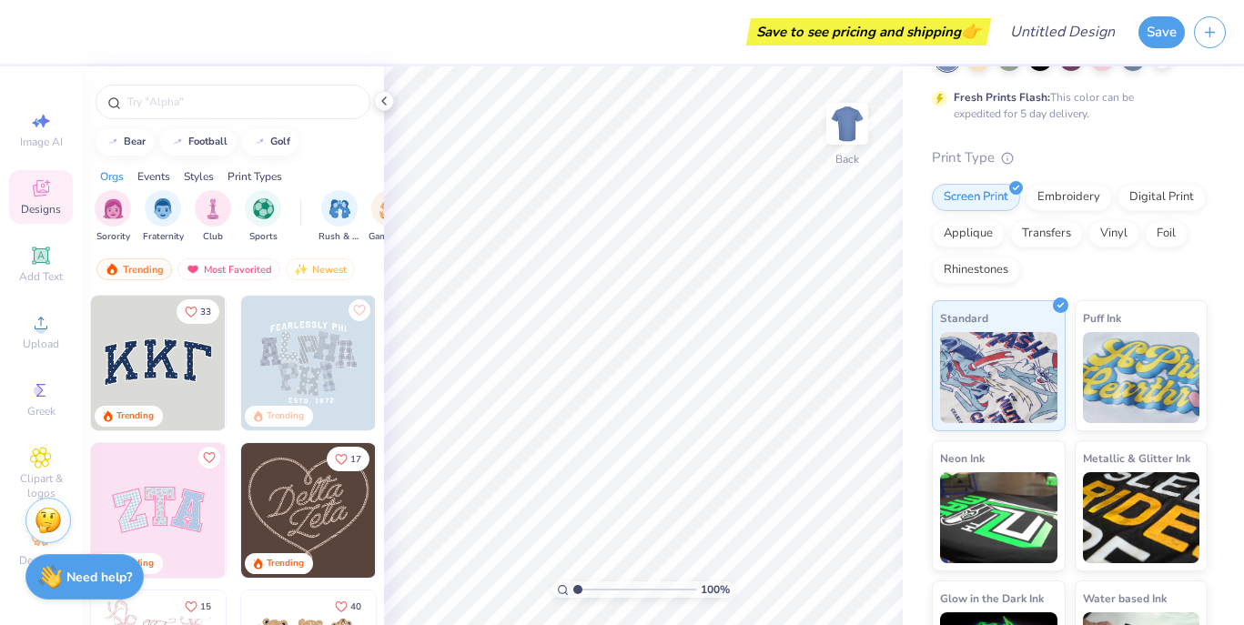
scroll to position [211, 0]
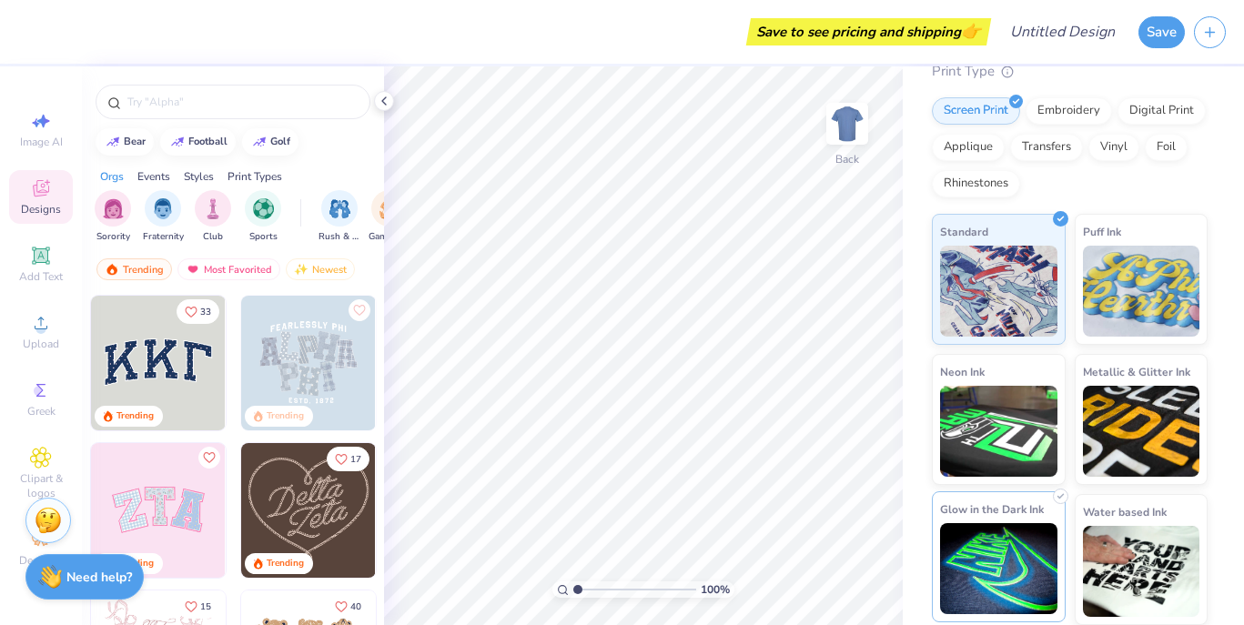
click at [1050, 513] on div "Glow in the Dark Ink" at bounding box center [999, 557] width 134 height 131
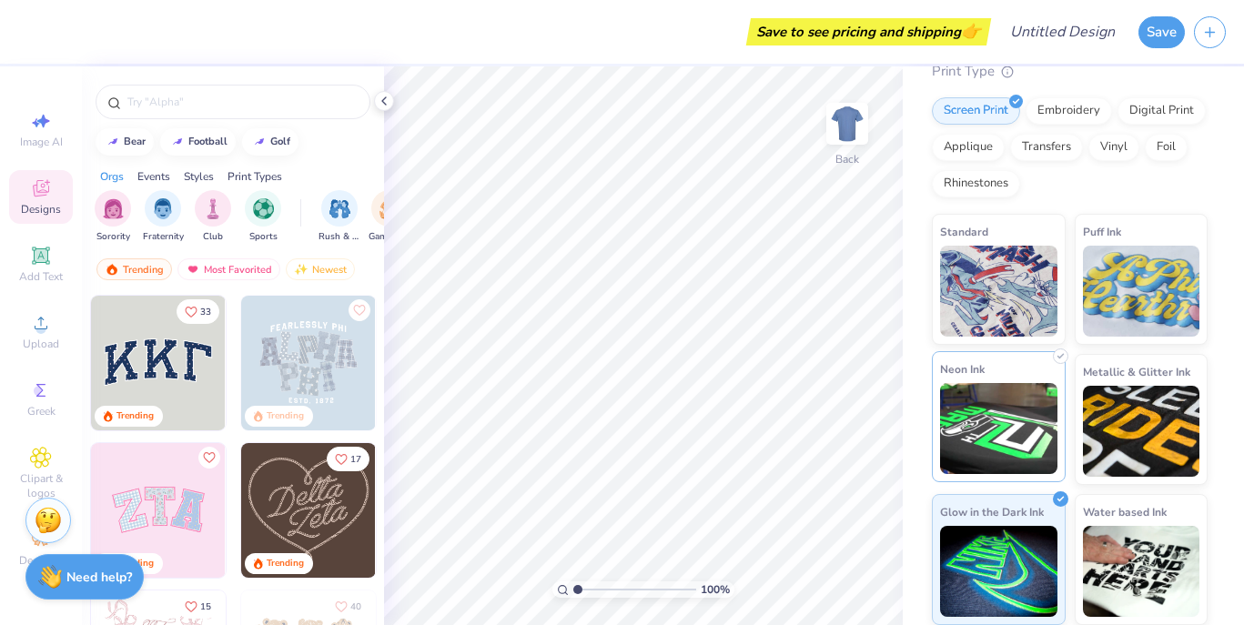
scroll to position [0, 0]
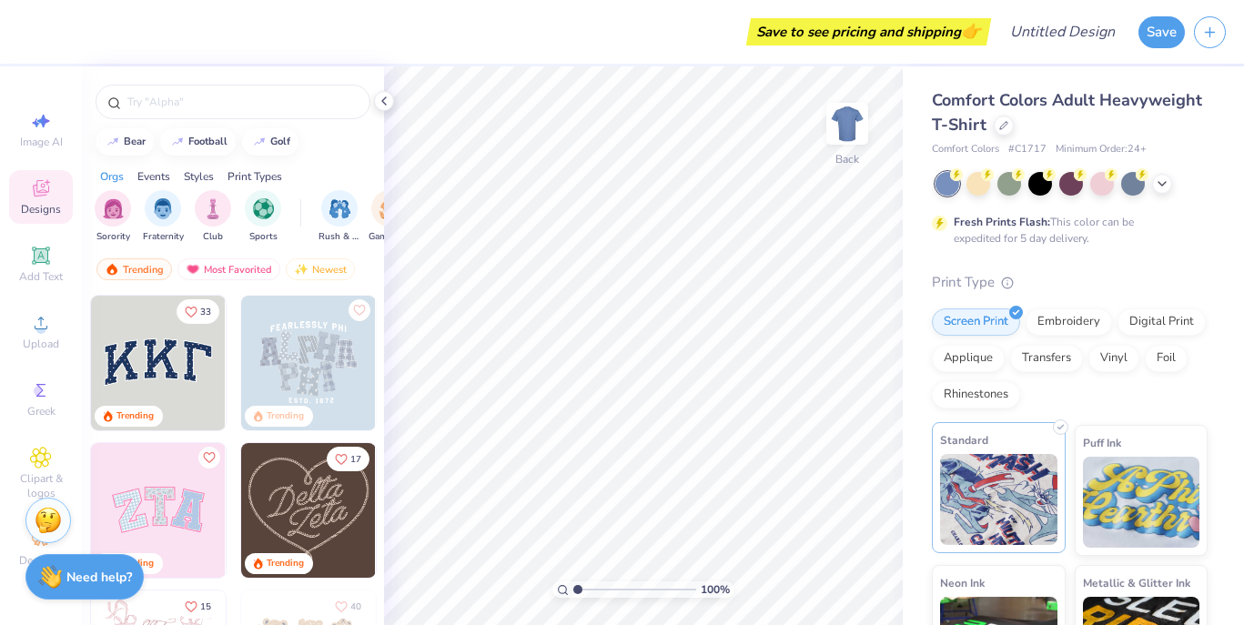
click at [1011, 484] on img at bounding box center [998, 499] width 117 height 91
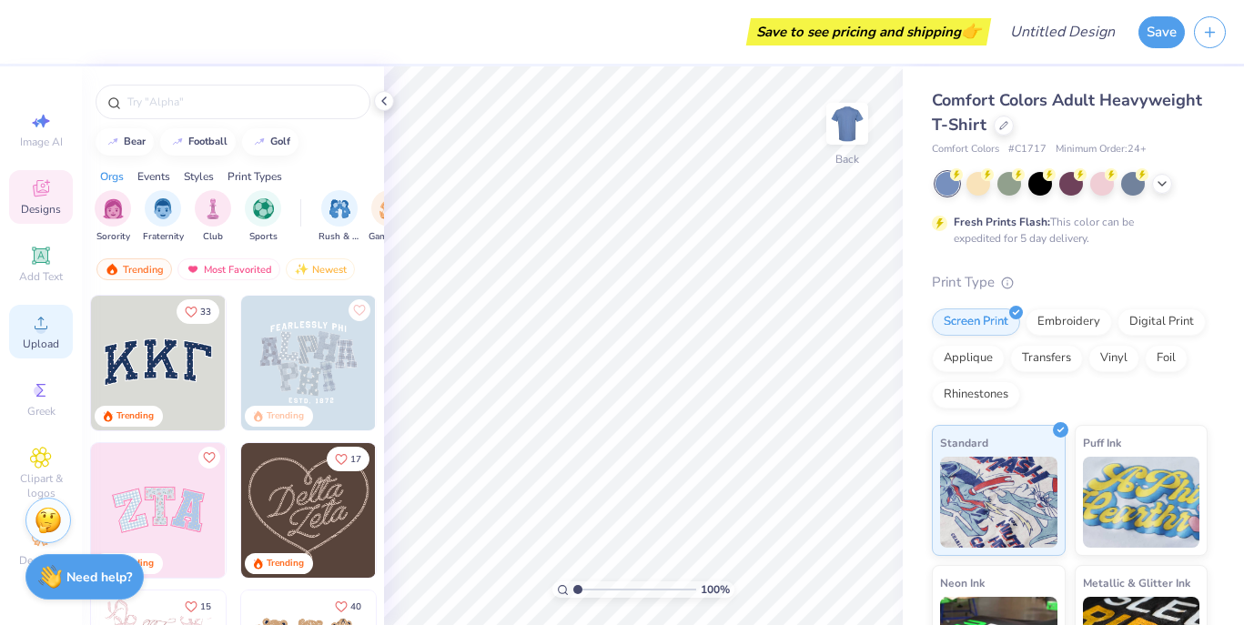
click at [46, 337] on span "Upload" at bounding box center [41, 344] width 36 height 15
click at [46, 271] on span "Add Text" at bounding box center [41, 276] width 44 height 15
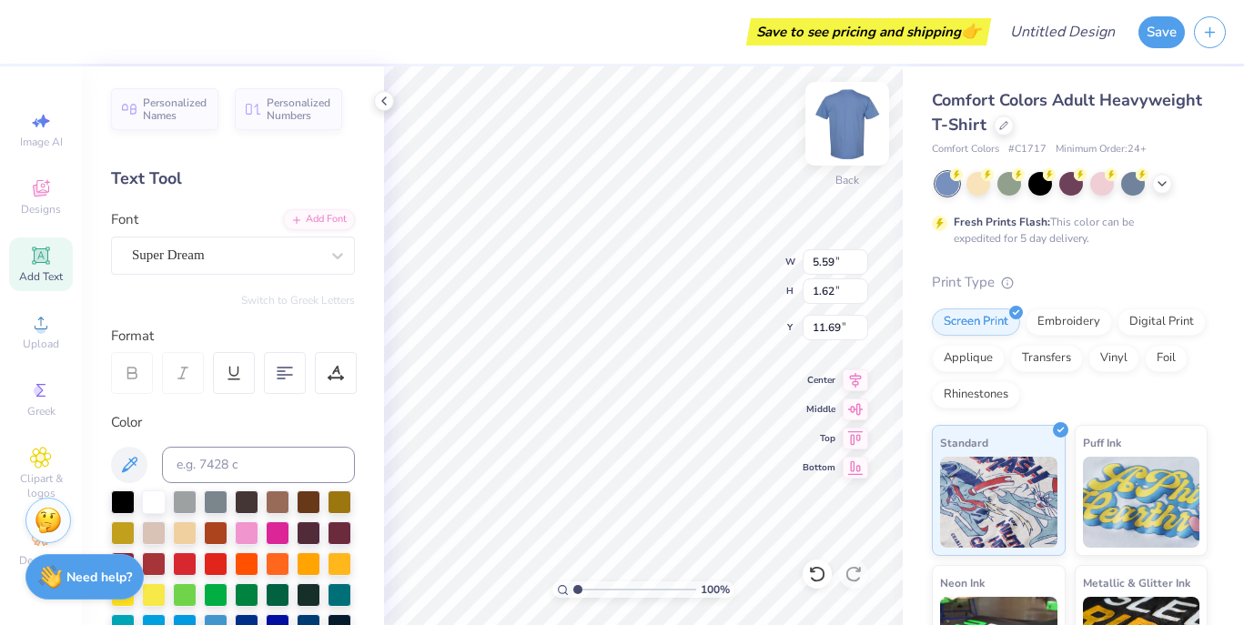
click at [846, 140] on img at bounding box center [847, 123] width 73 height 73
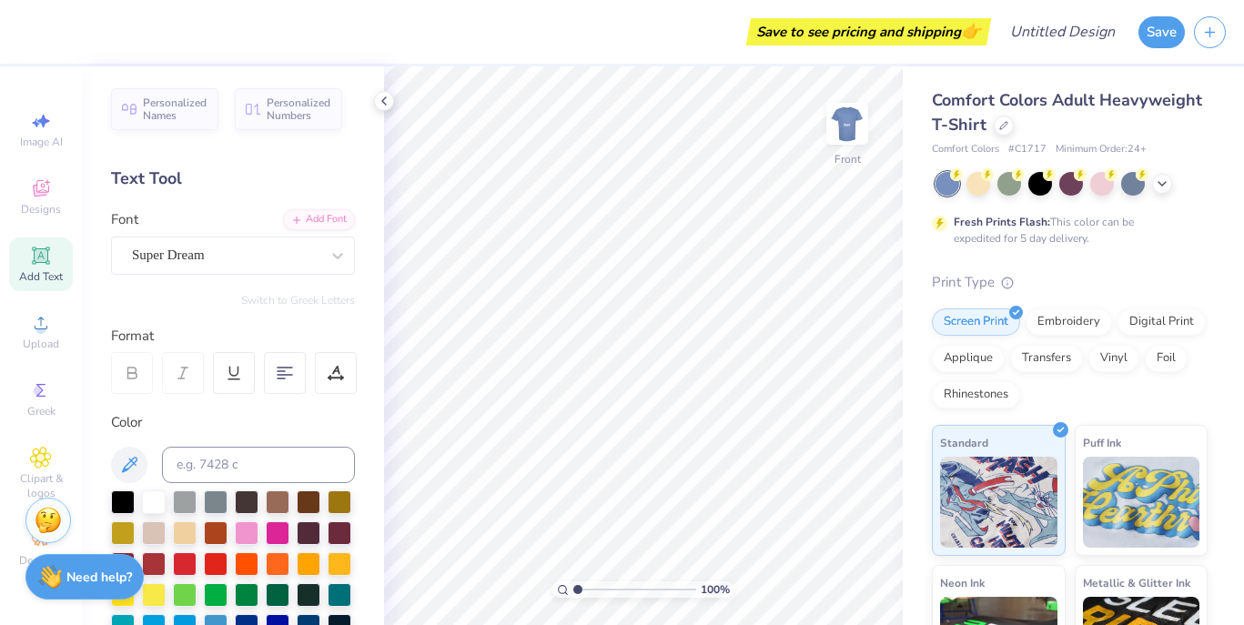
click at [846, 140] on img at bounding box center [847, 124] width 36 height 36
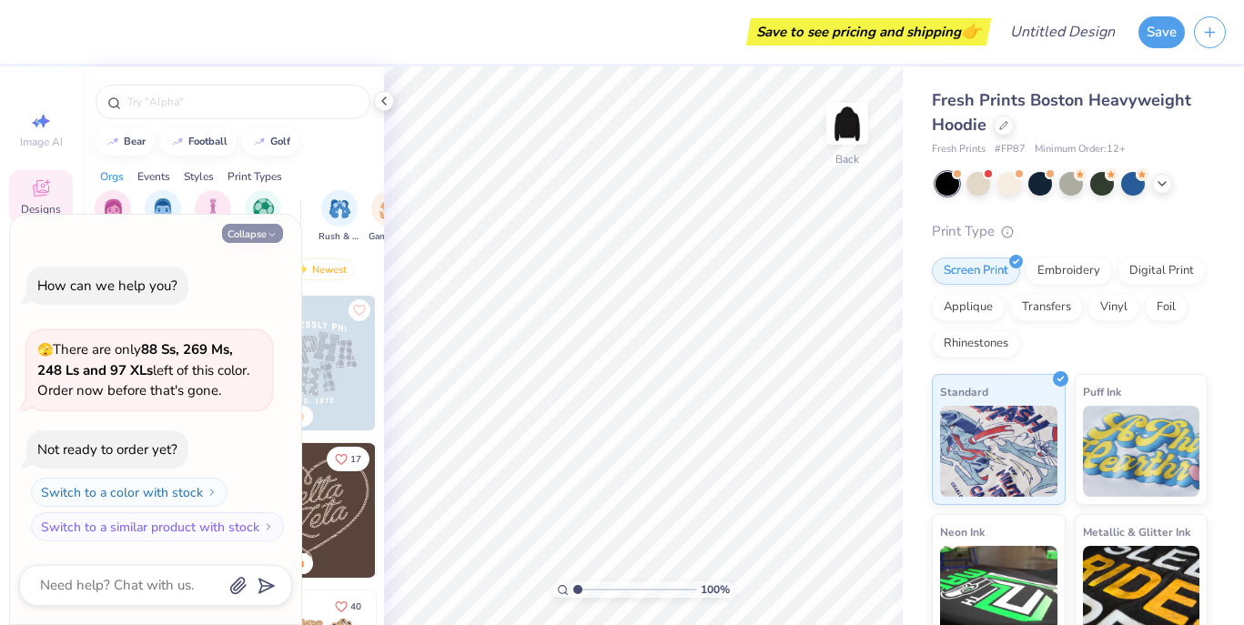
click at [268, 235] on icon "button" at bounding box center [272, 234] width 11 height 11
type textarea "x"
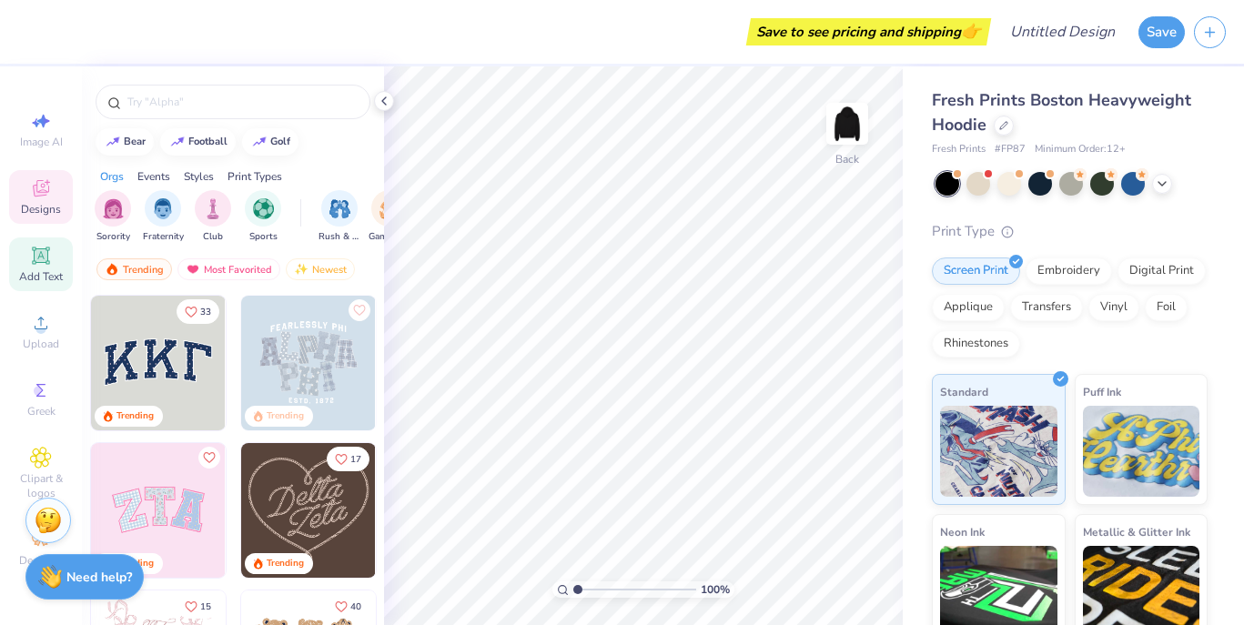
click at [38, 257] on icon at bounding box center [40, 255] width 17 height 17
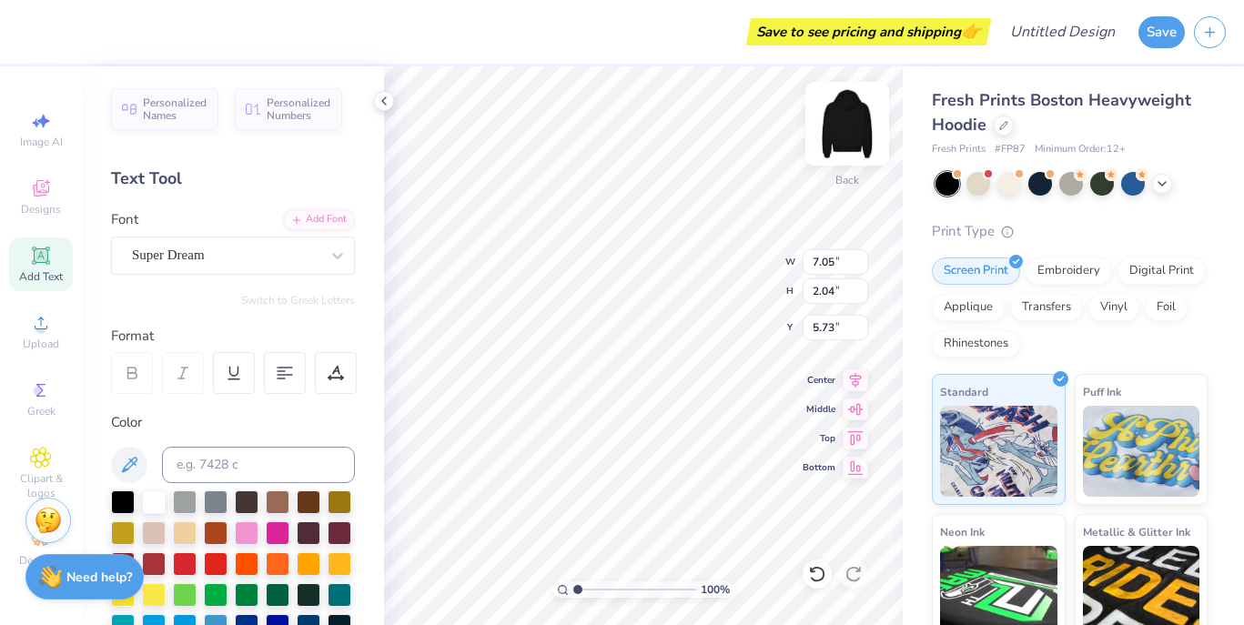
click at [856, 130] on img at bounding box center [847, 123] width 73 height 73
click at [856, 130] on img at bounding box center [847, 124] width 36 height 36
click at [836, 115] on img at bounding box center [847, 123] width 73 height 73
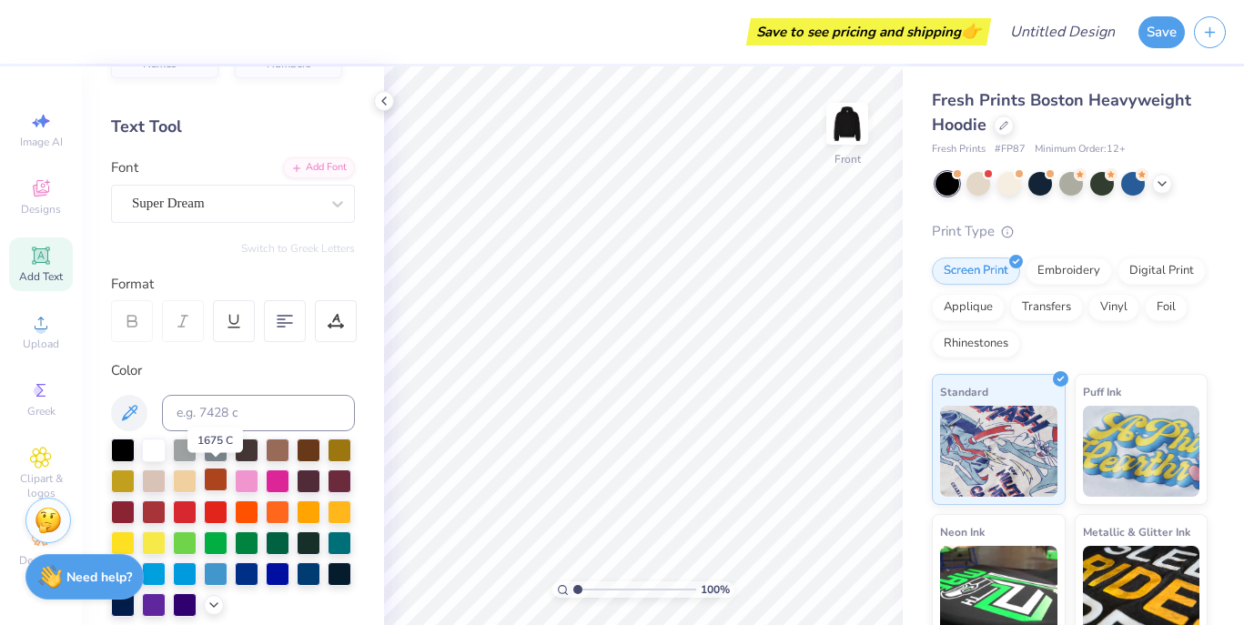
scroll to position [56, 0]
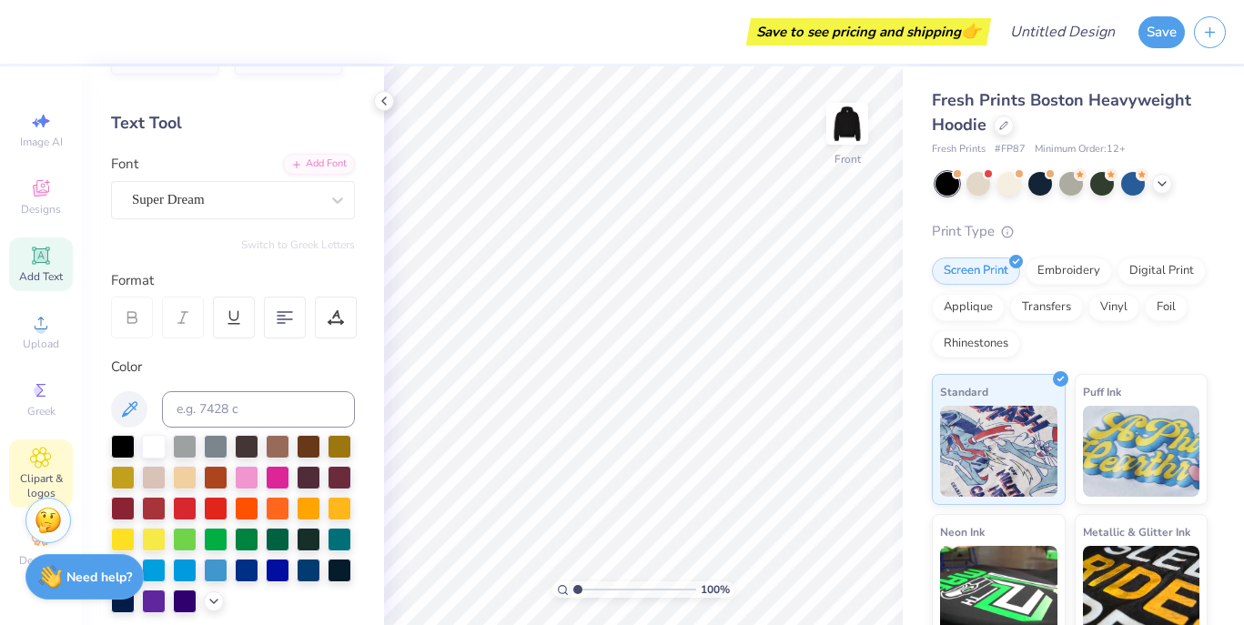
click at [47, 476] on span "Clipart & logos" at bounding box center [41, 486] width 64 height 29
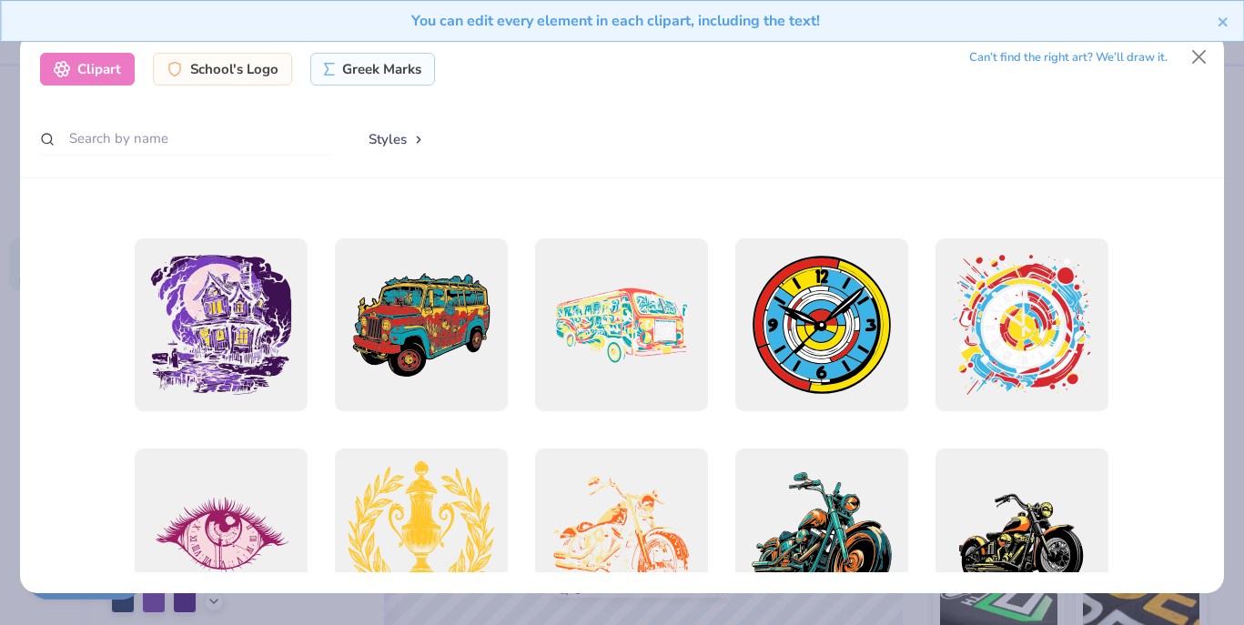
scroll to position [605, 0]
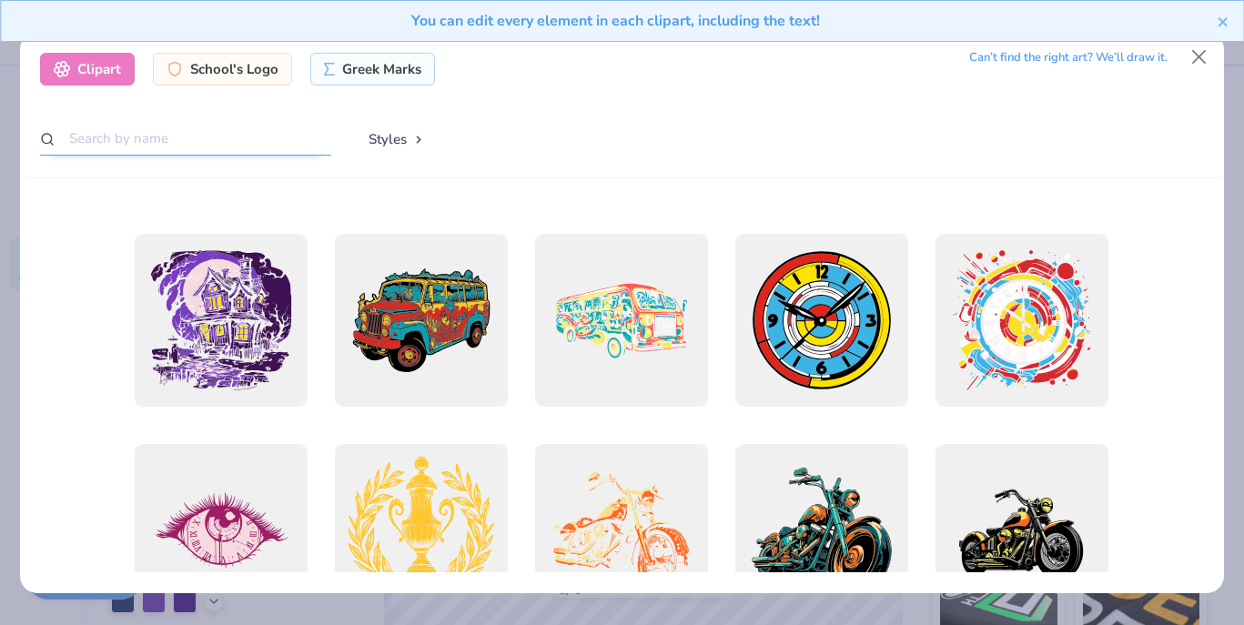
click at [153, 134] on input "text" at bounding box center [185, 139] width 291 height 34
type input "FIRE"
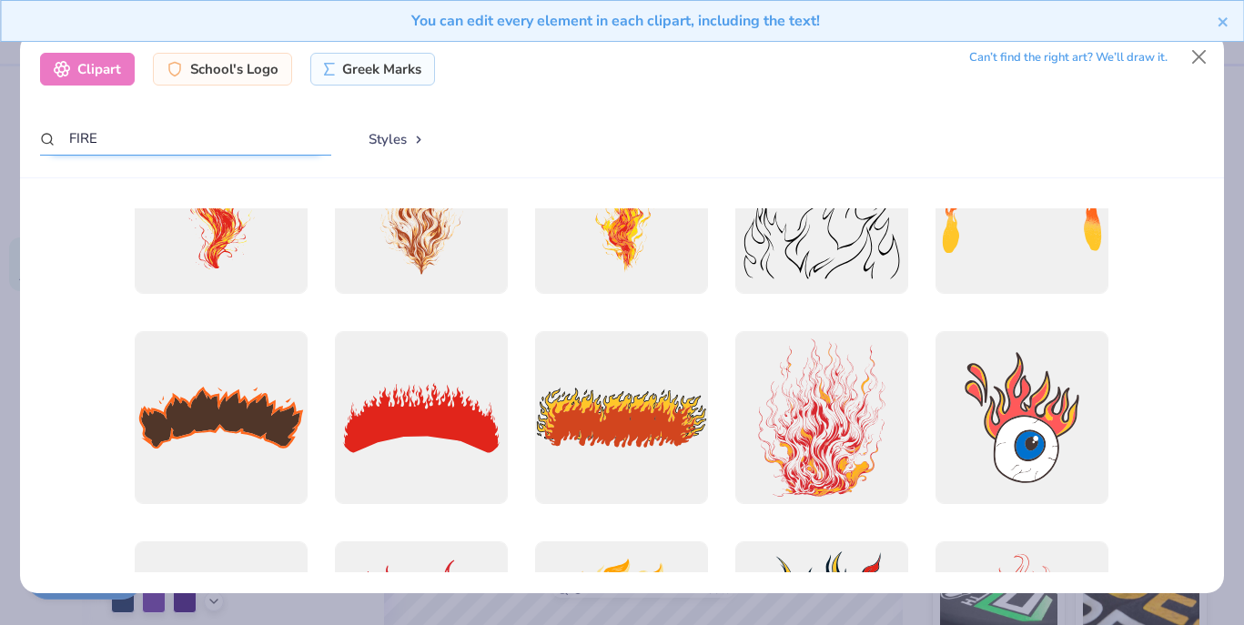
scroll to position [0, 0]
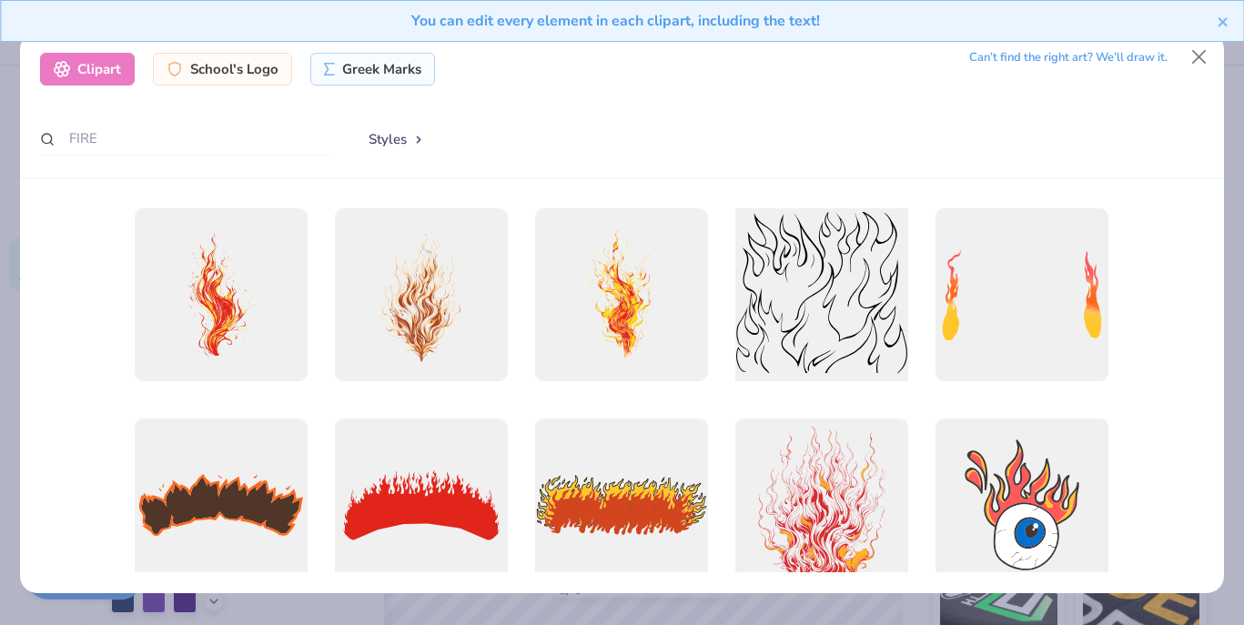
click at [836, 294] on div at bounding box center [822, 294] width 190 height 190
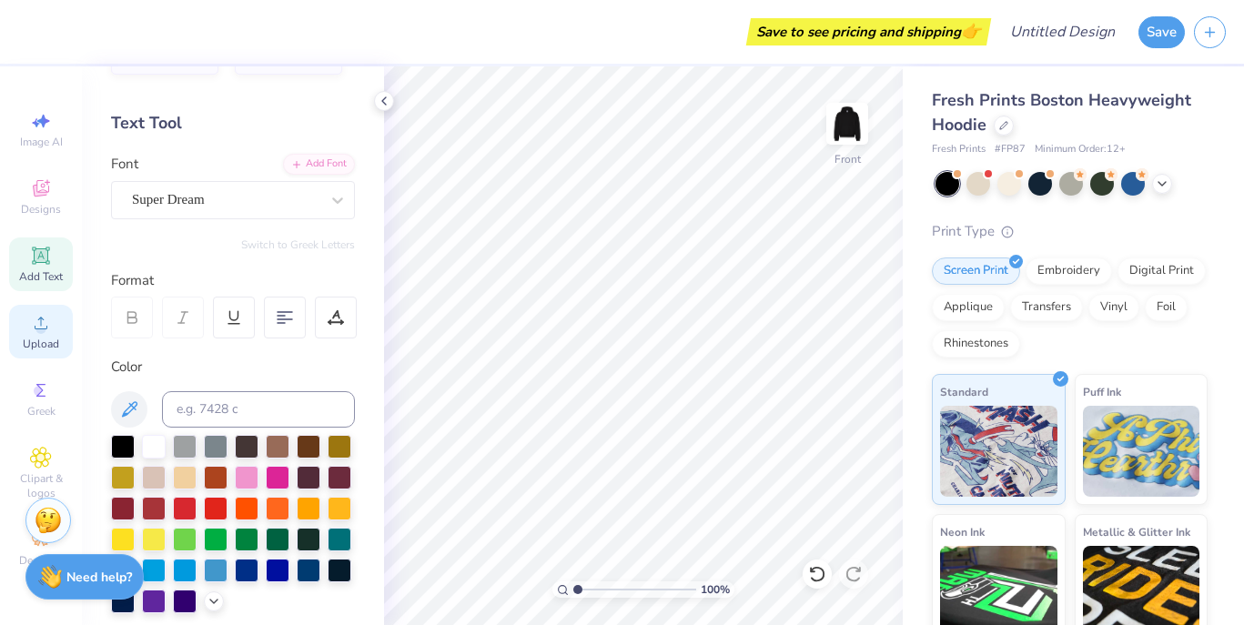
click at [54, 334] on div "Upload" at bounding box center [41, 332] width 64 height 54
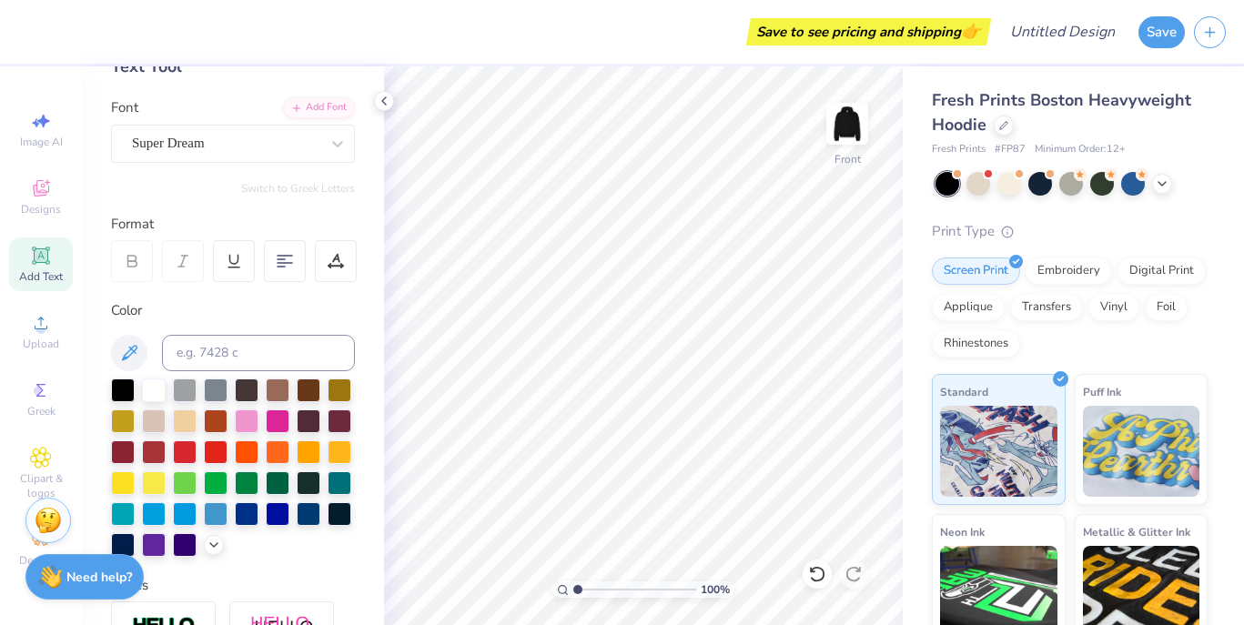
scroll to position [138, 0]
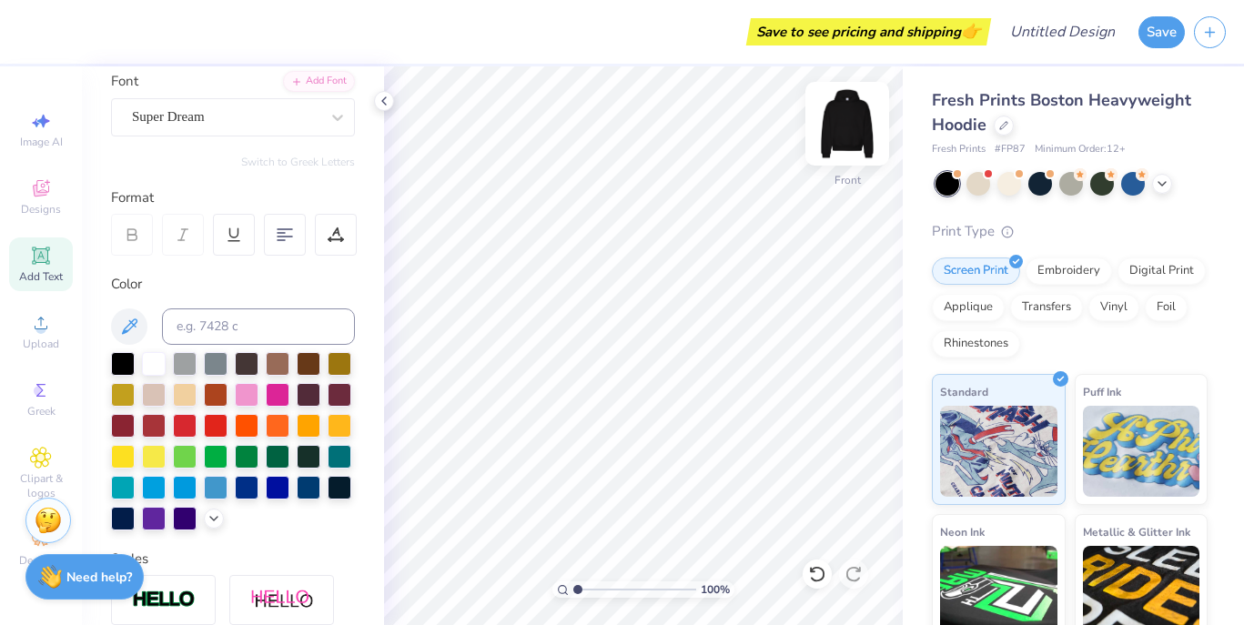
click at [847, 111] on img at bounding box center [847, 123] width 73 height 73
click at [39, 327] on circle at bounding box center [41, 329] width 10 height 10
click at [32, 338] on span "Upload" at bounding box center [41, 344] width 36 height 15
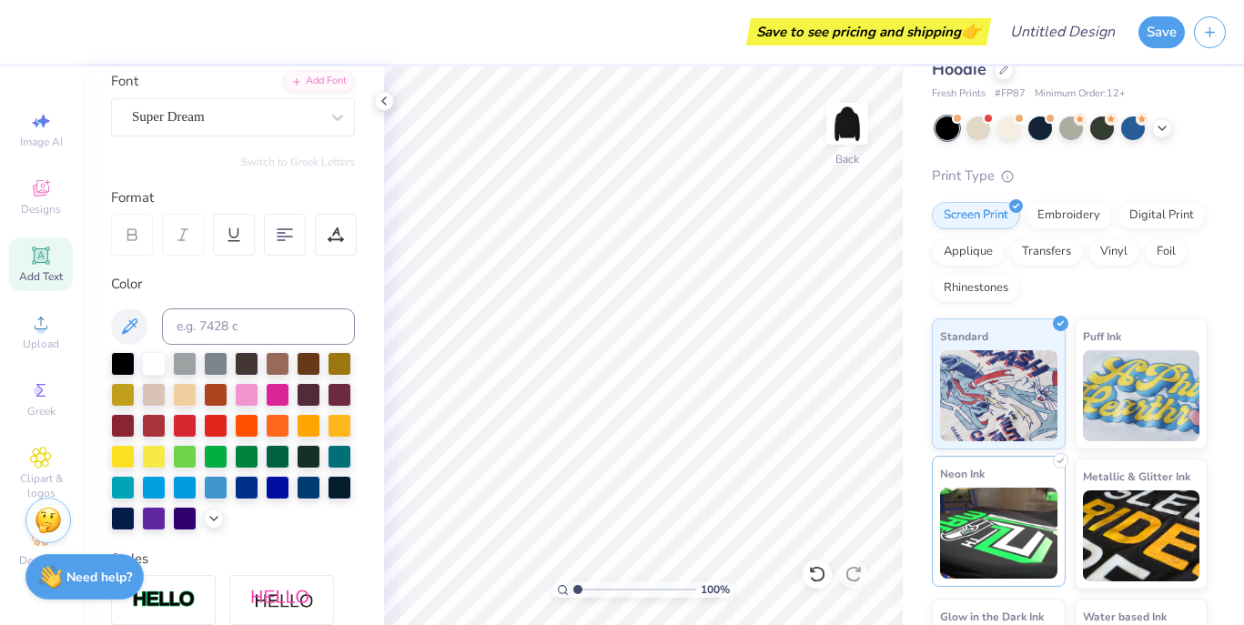
scroll to position [55, 0]
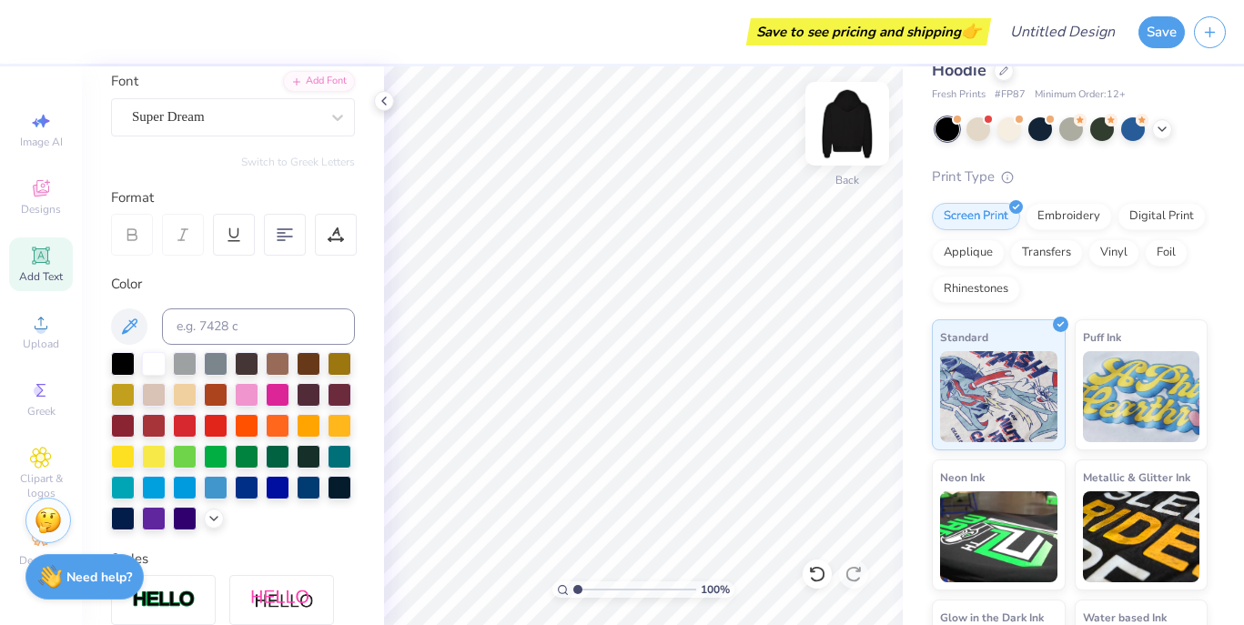
click at [860, 127] on img at bounding box center [847, 123] width 73 height 73
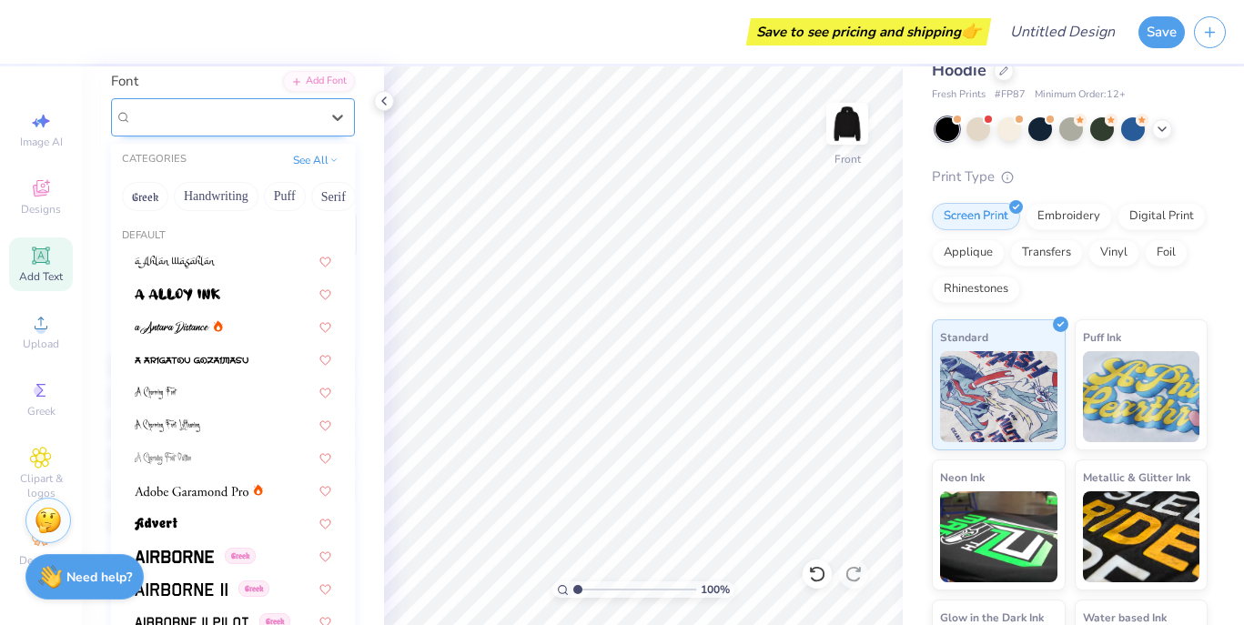
click at [198, 124] on div "Super Dream" at bounding box center [225, 117] width 191 height 28
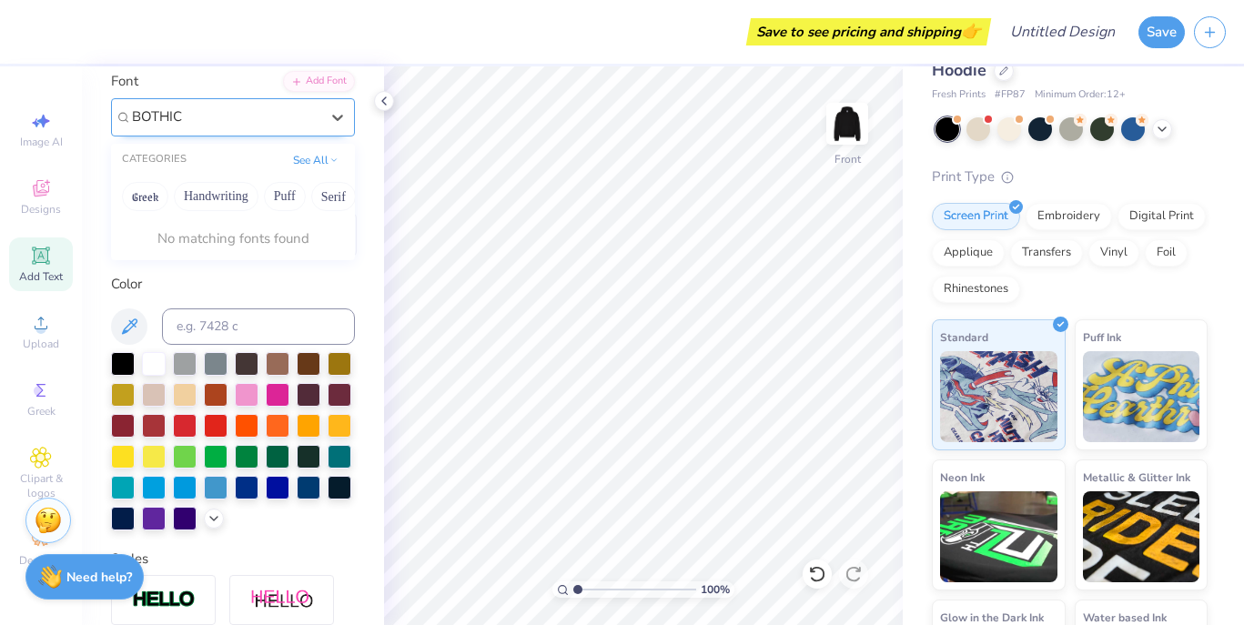
click at [136, 118] on input "BOTHIC" at bounding box center [159, 117] width 54 height 21
click at [142, 192] on button "Greek" at bounding box center [145, 196] width 46 height 29
type input "GBOTHIC"
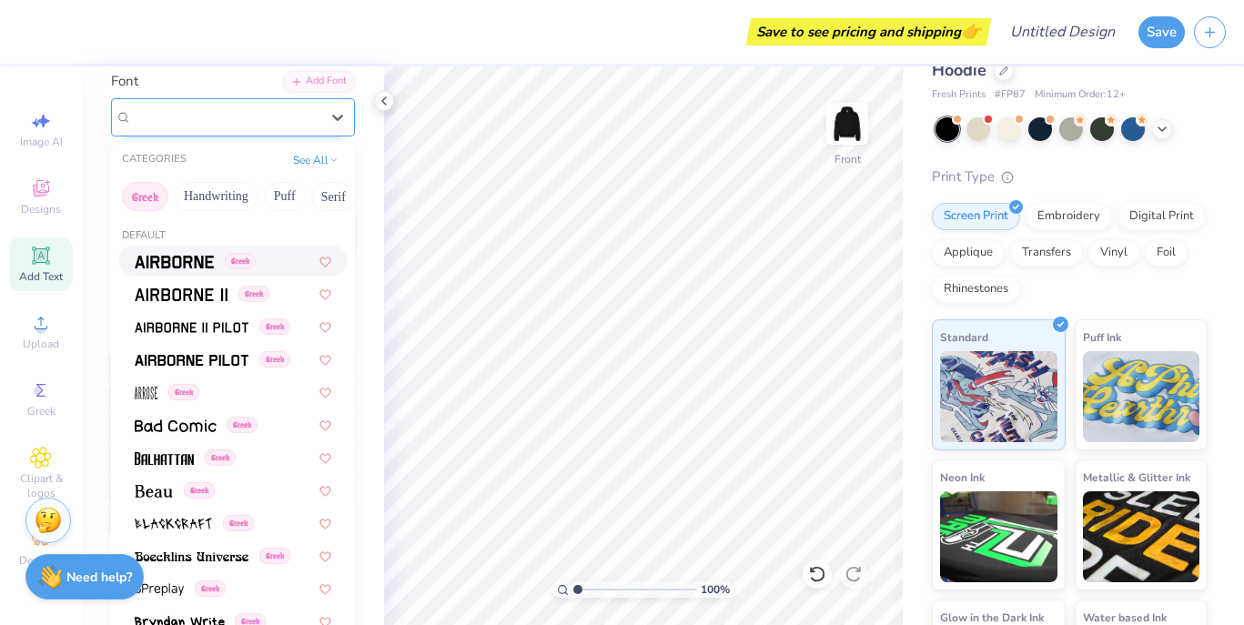
click at [221, 115] on div "Super Dream" at bounding box center [225, 117] width 191 height 28
click at [156, 194] on button "Greek" at bounding box center [145, 196] width 46 height 29
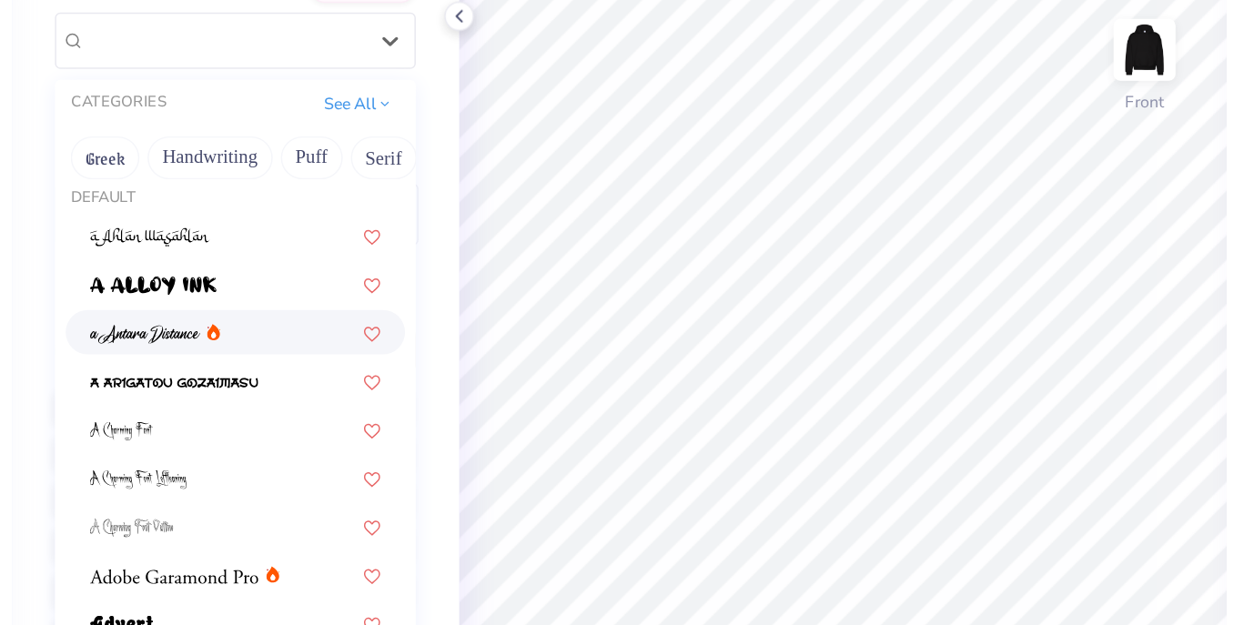
scroll to position [15, 0]
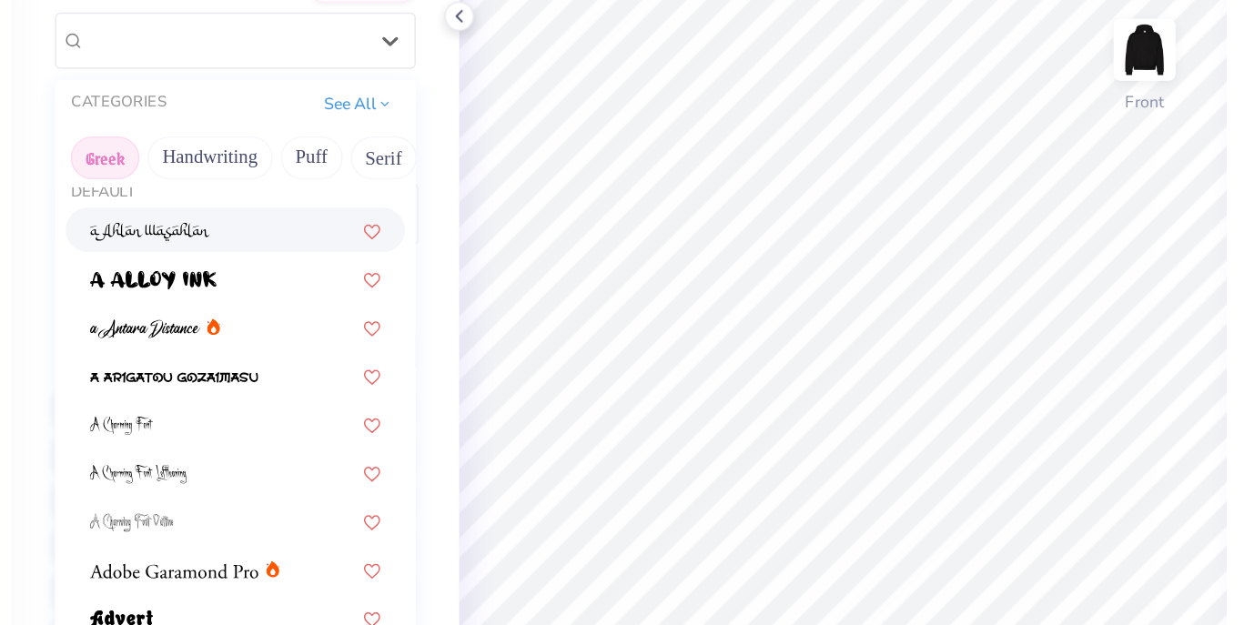
click at [156, 204] on button "Greek" at bounding box center [145, 196] width 46 height 29
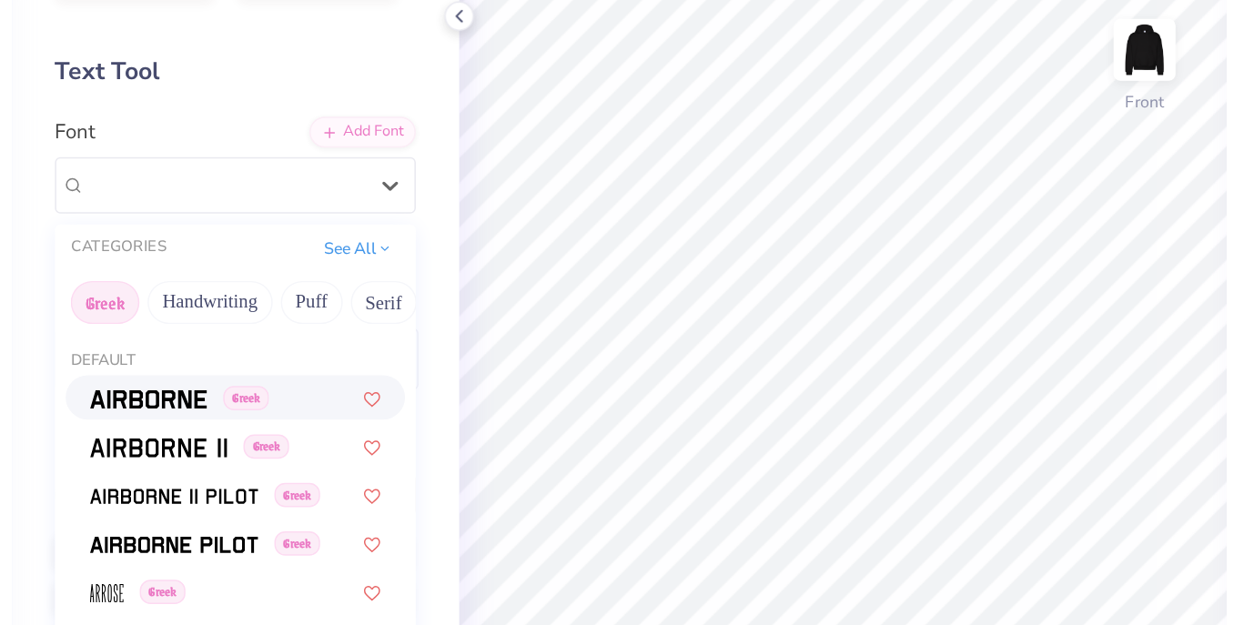
scroll to position [31, 0]
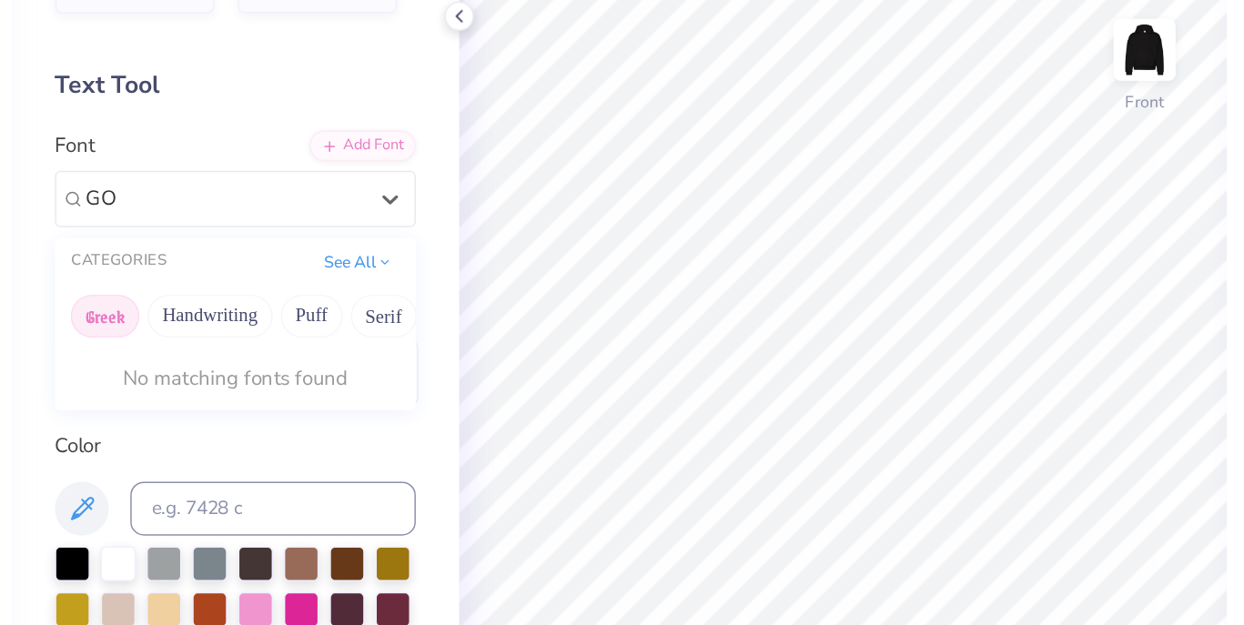
type input "G"
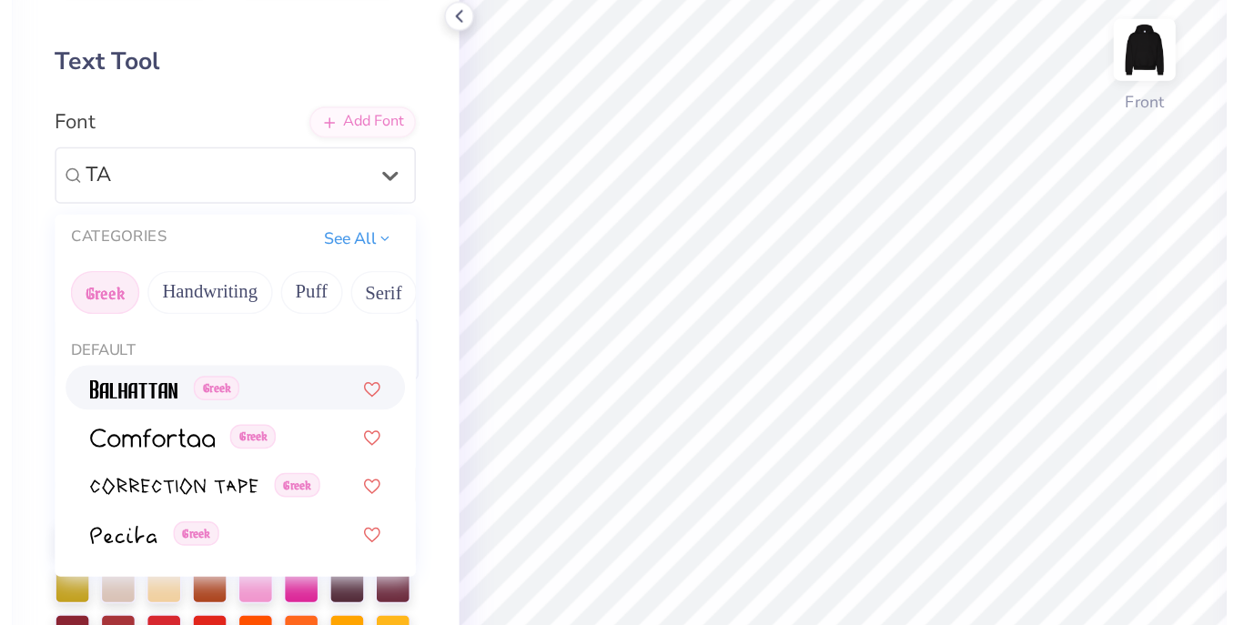
scroll to position [40, 0]
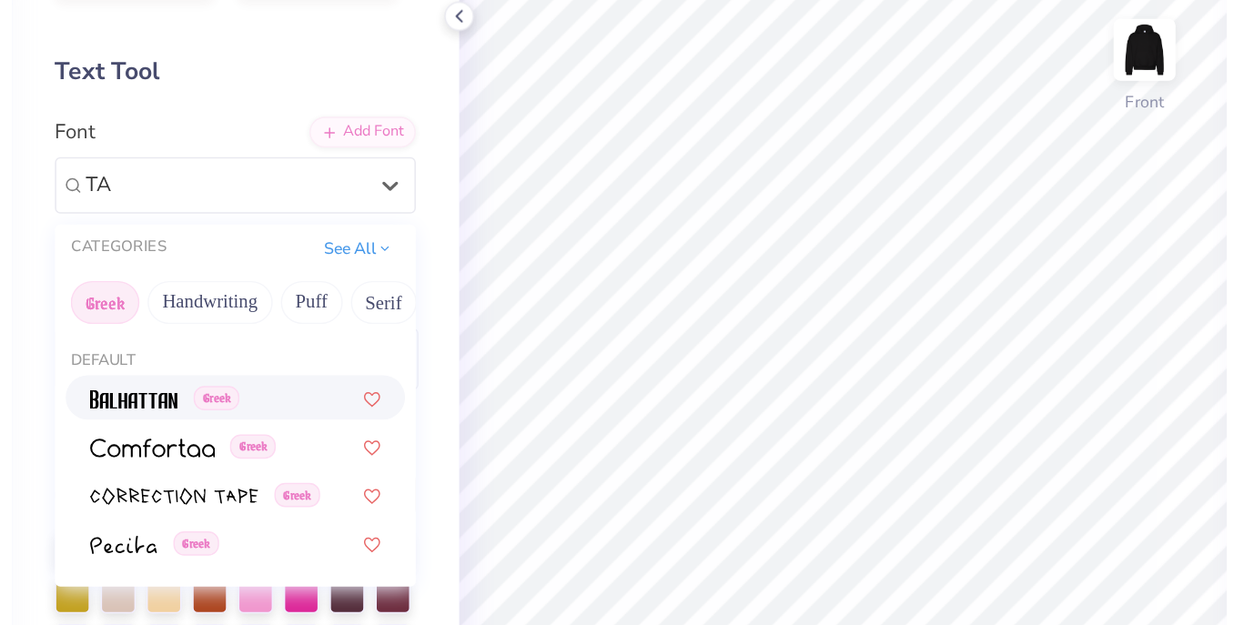
type input "T"
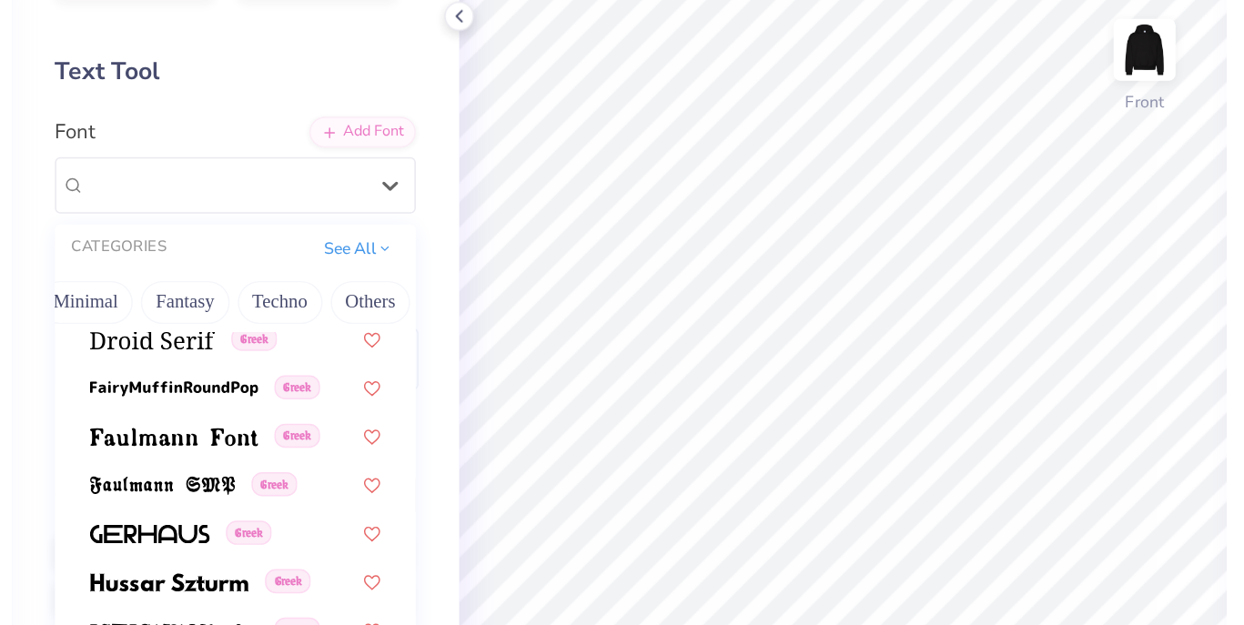
scroll to position [567, 0]
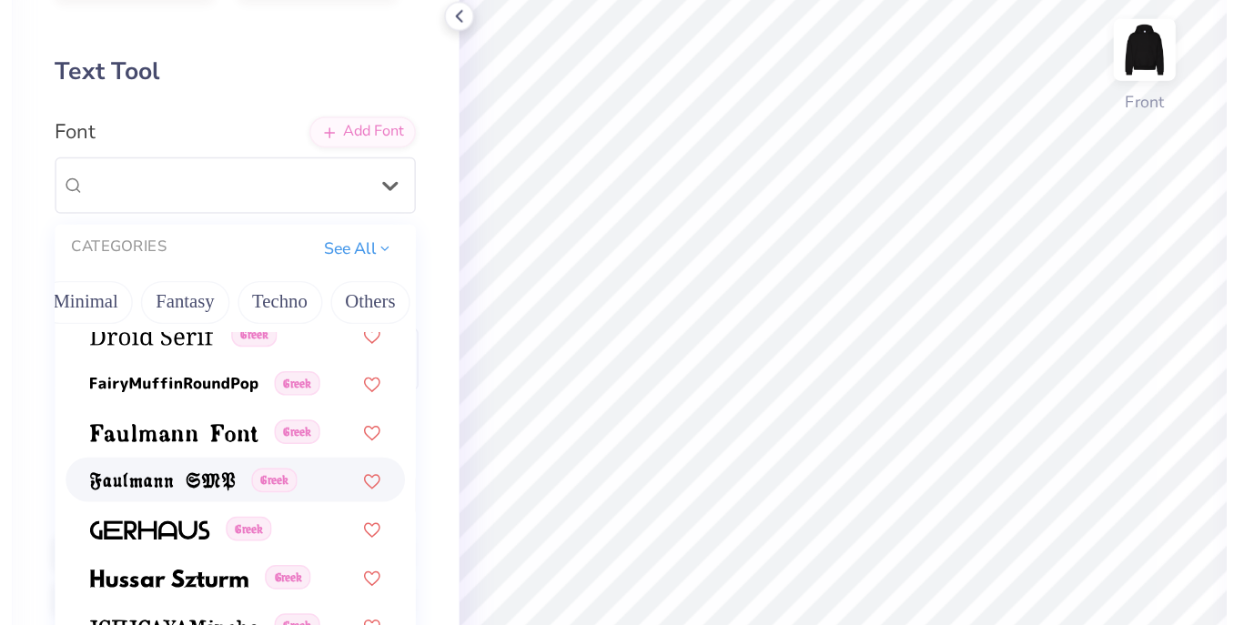
click at [188, 415] on img at bounding box center [184, 416] width 98 height 13
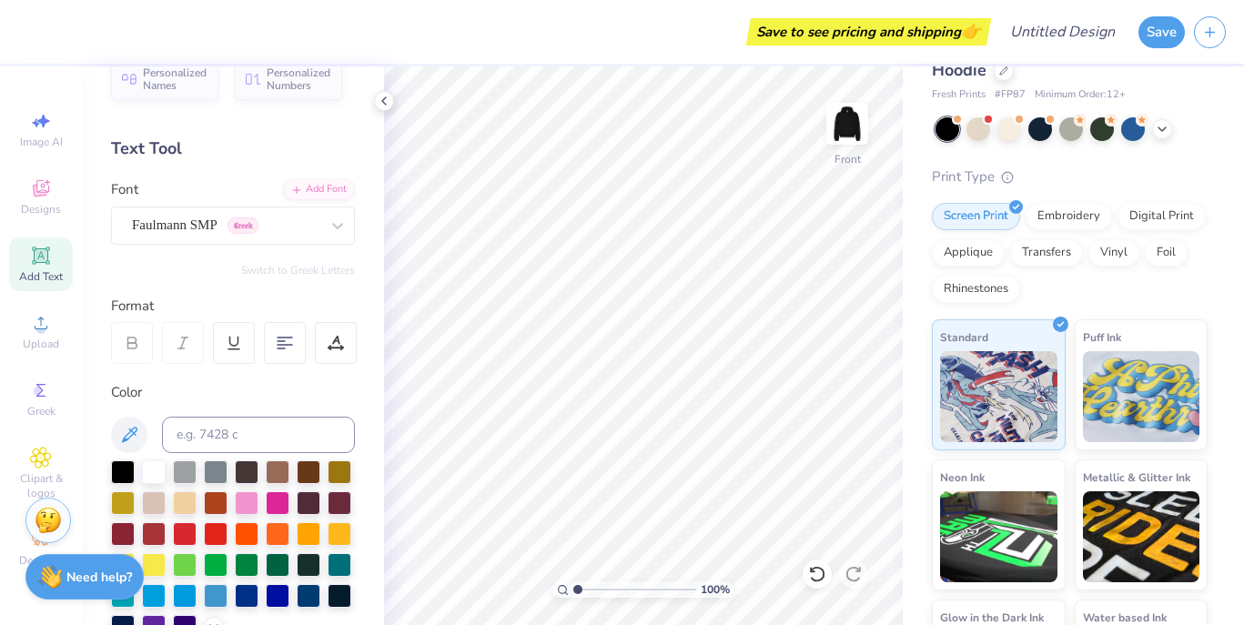
scroll to position [31, 0]
click at [157, 462] on div at bounding box center [154, 470] width 24 height 24
click at [232, 432] on input at bounding box center [258, 434] width 193 height 36
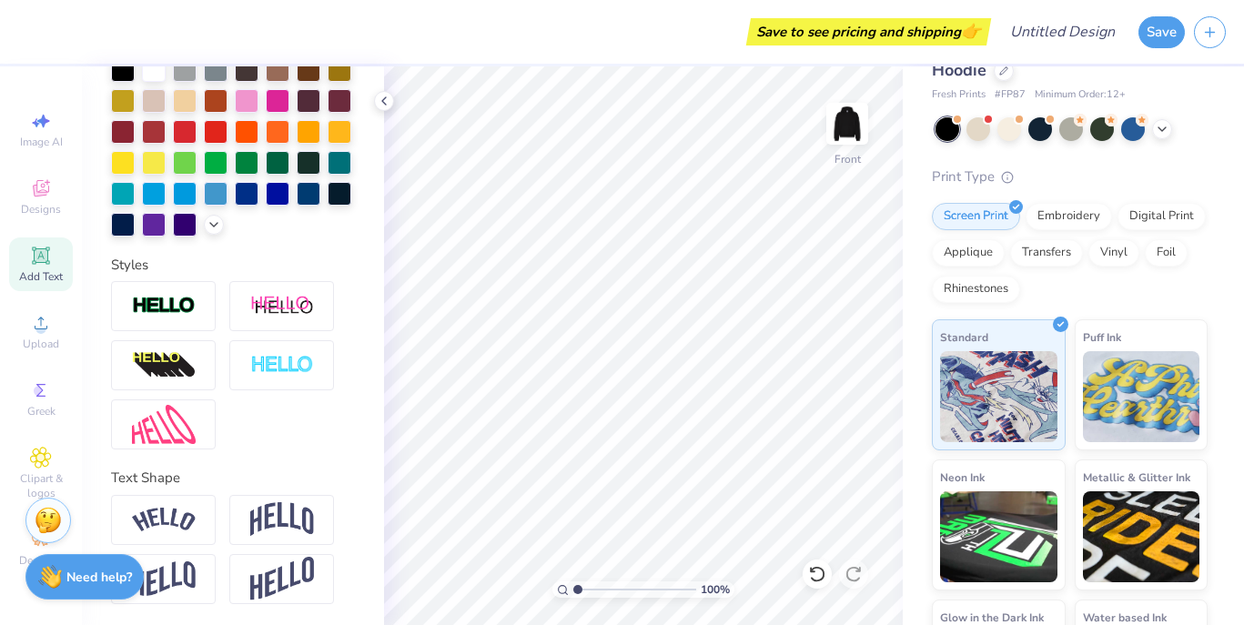
scroll to position [0, 0]
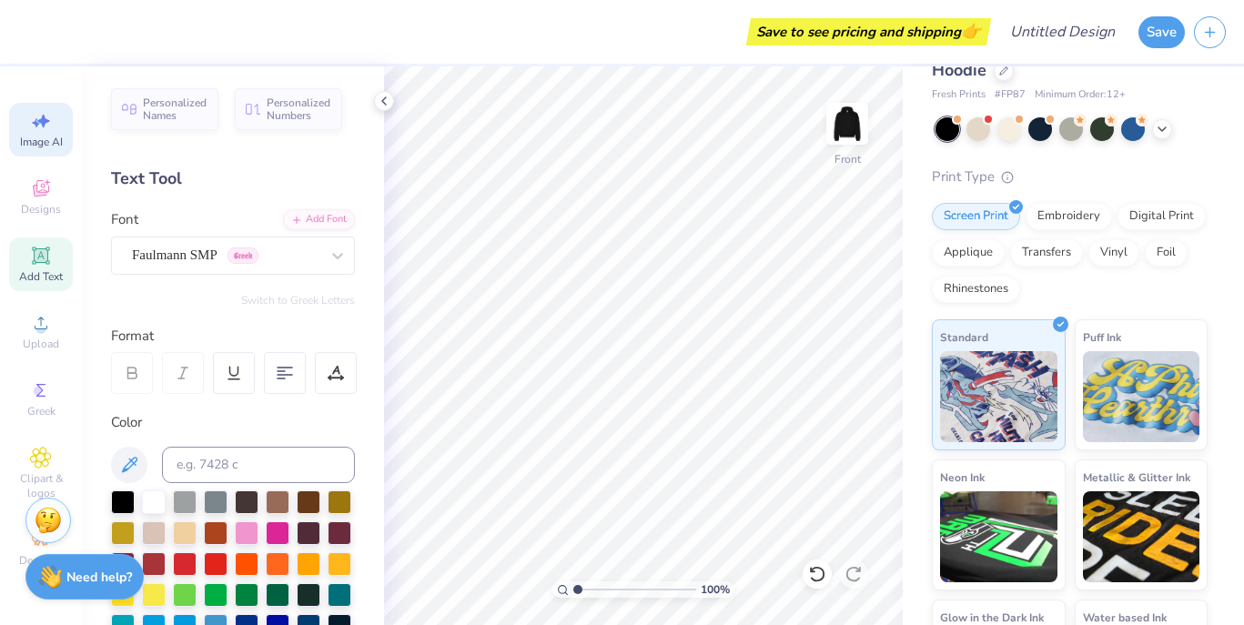
click at [44, 139] on span "Image AI" at bounding box center [41, 142] width 43 height 15
select select "4"
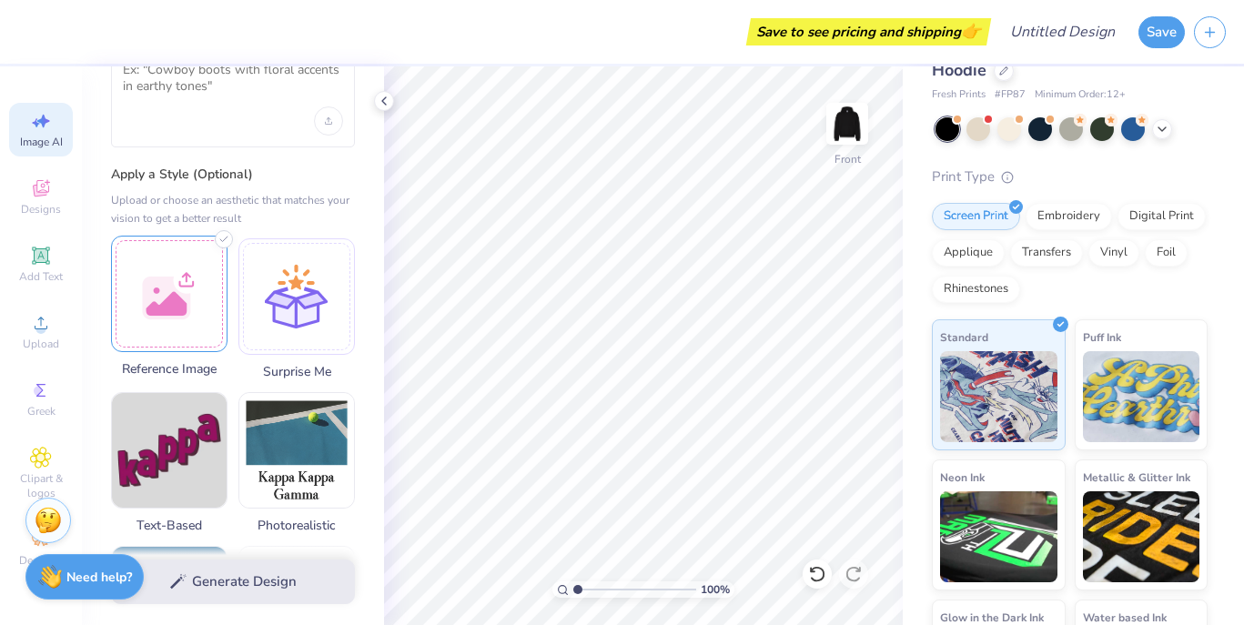
scroll to position [94, 0]
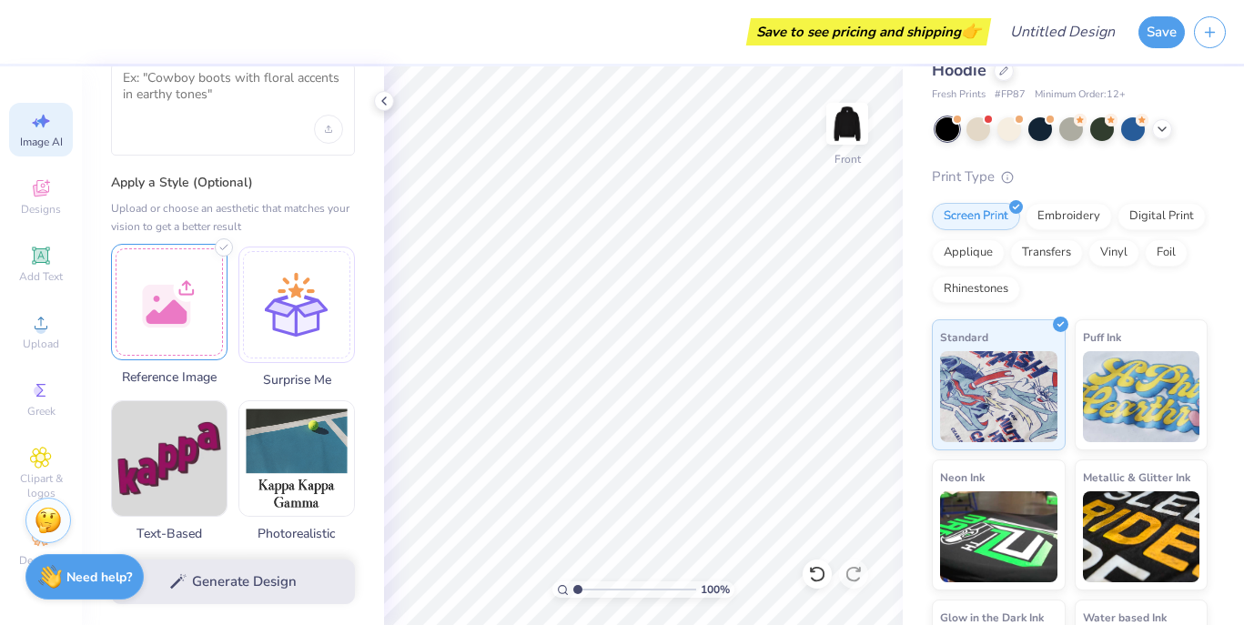
click at [180, 324] on div at bounding box center [169, 302] width 117 height 117
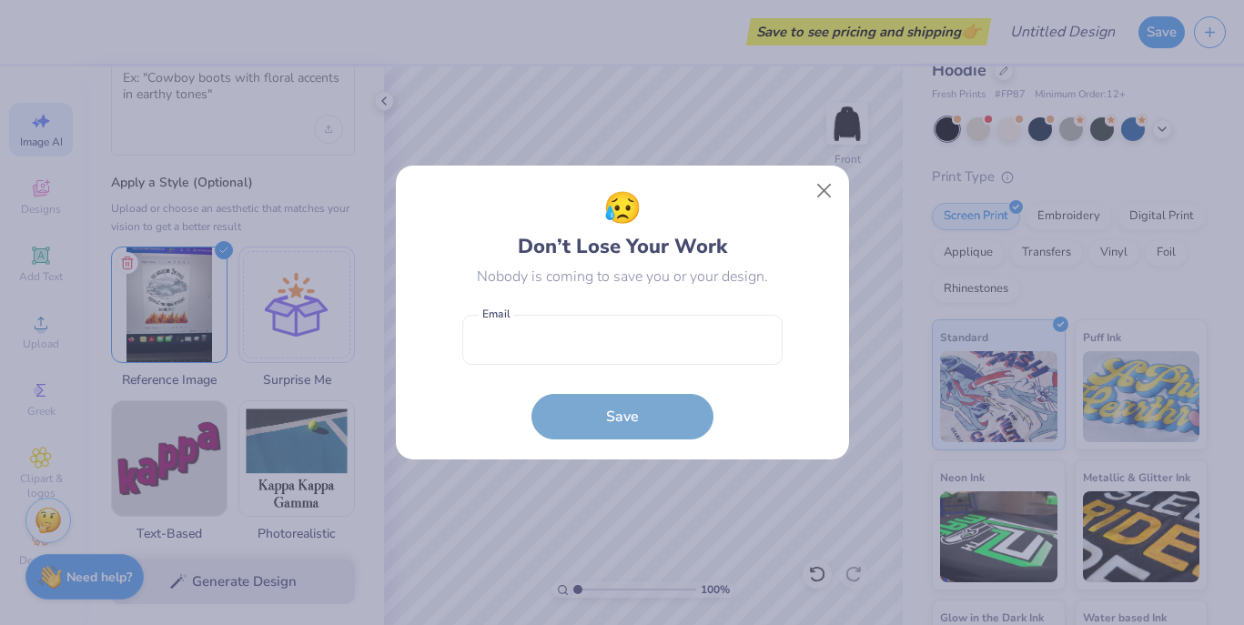
click at [630, 423] on form "Email is a required field Email Save" at bounding box center [622, 373] width 320 height 134
click at [819, 184] on button "Close" at bounding box center [824, 191] width 35 height 35
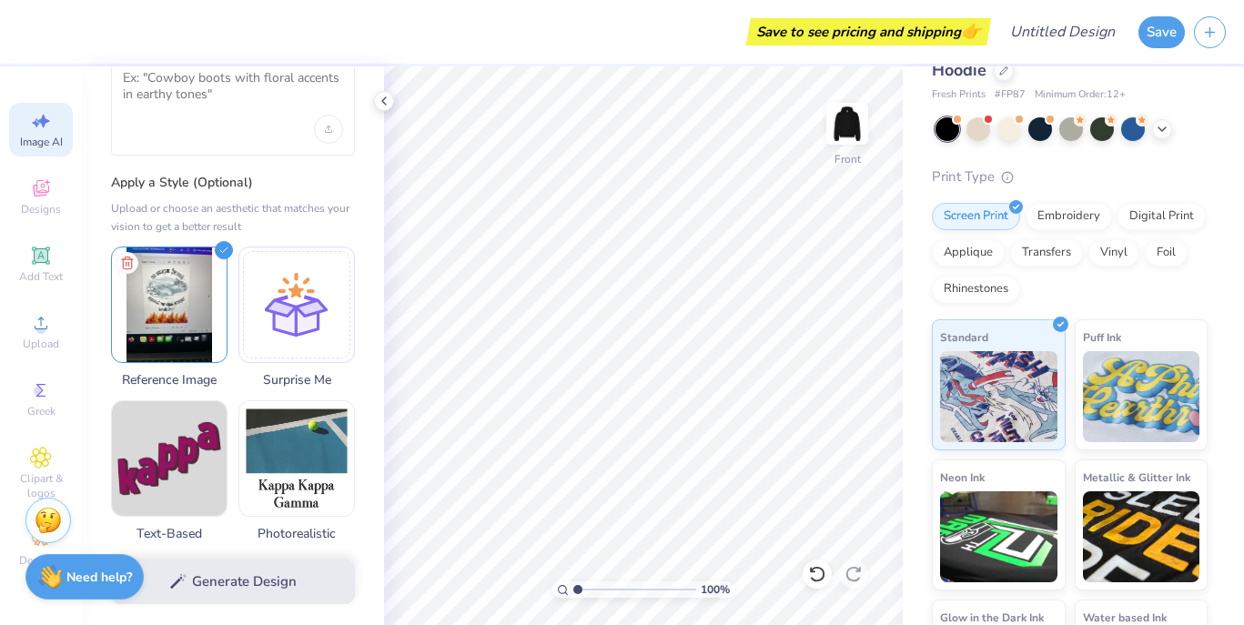
click at [274, 594] on div "Generate Design" at bounding box center [233, 582] width 302 height 88
click at [283, 555] on div "Generate Design" at bounding box center [233, 582] width 302 height 88
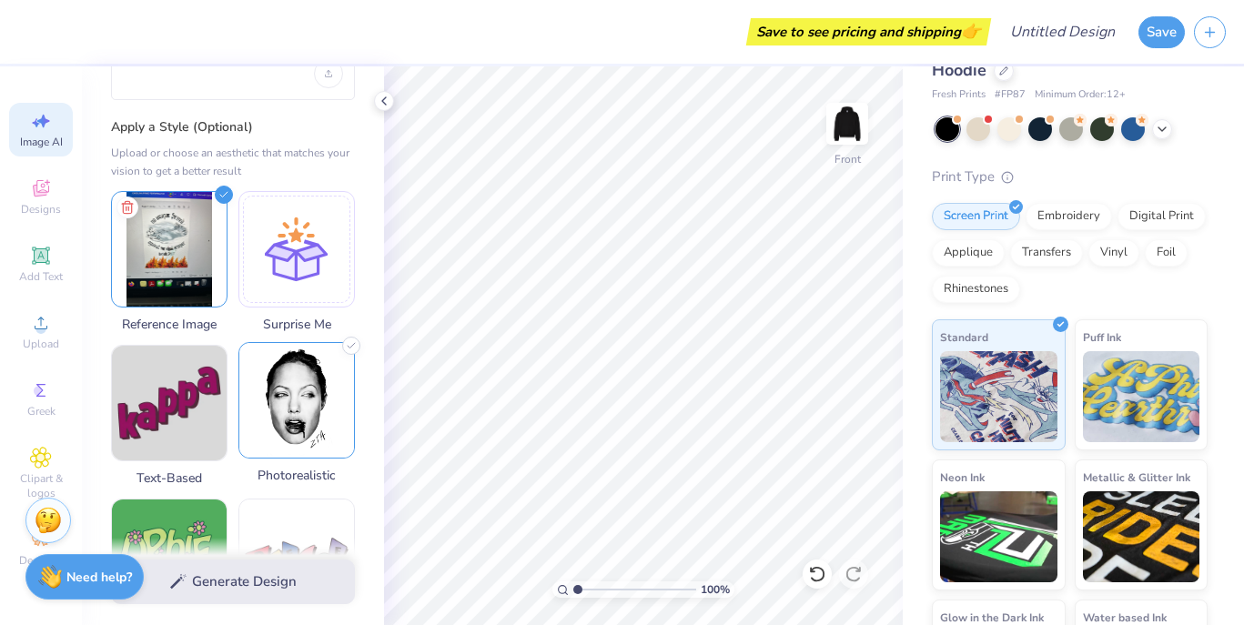
scroll to position [0, 0]
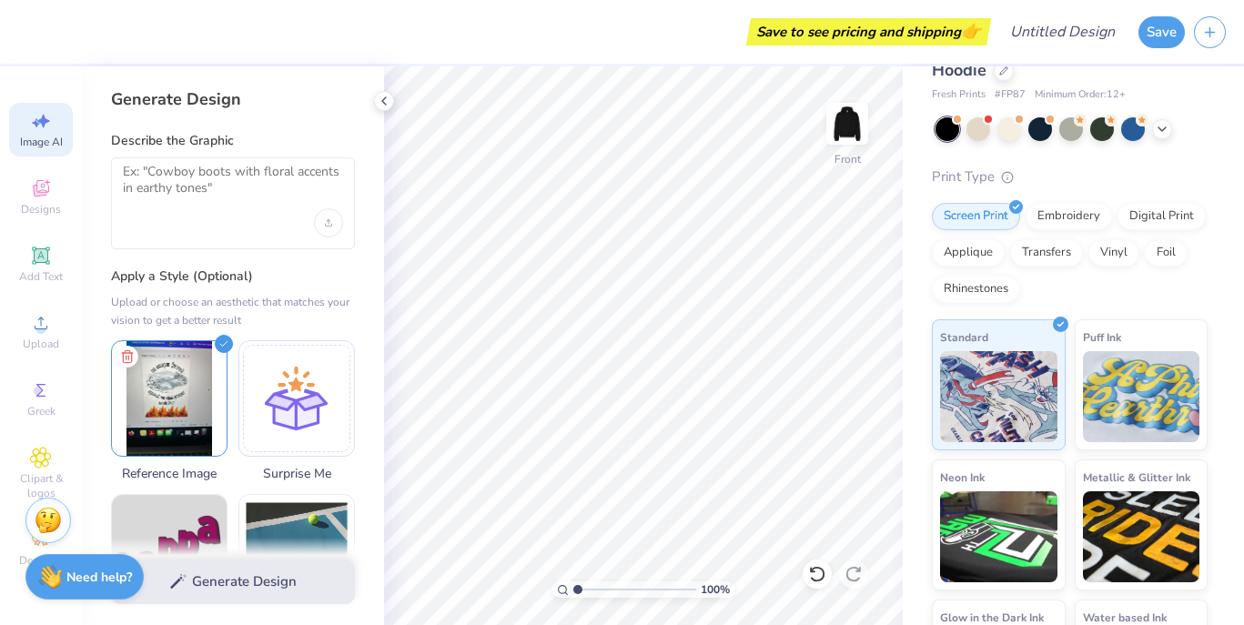
click at [251, 596] on div "Generate Design" at bounding box center [233, 582] width 302 height 88
click at [204, 199] on textarea at bounding box center [233, 187] width 220 height 46
paste textarea "i made a logo for the back of the sweat shirt, put it on the back and then the …"
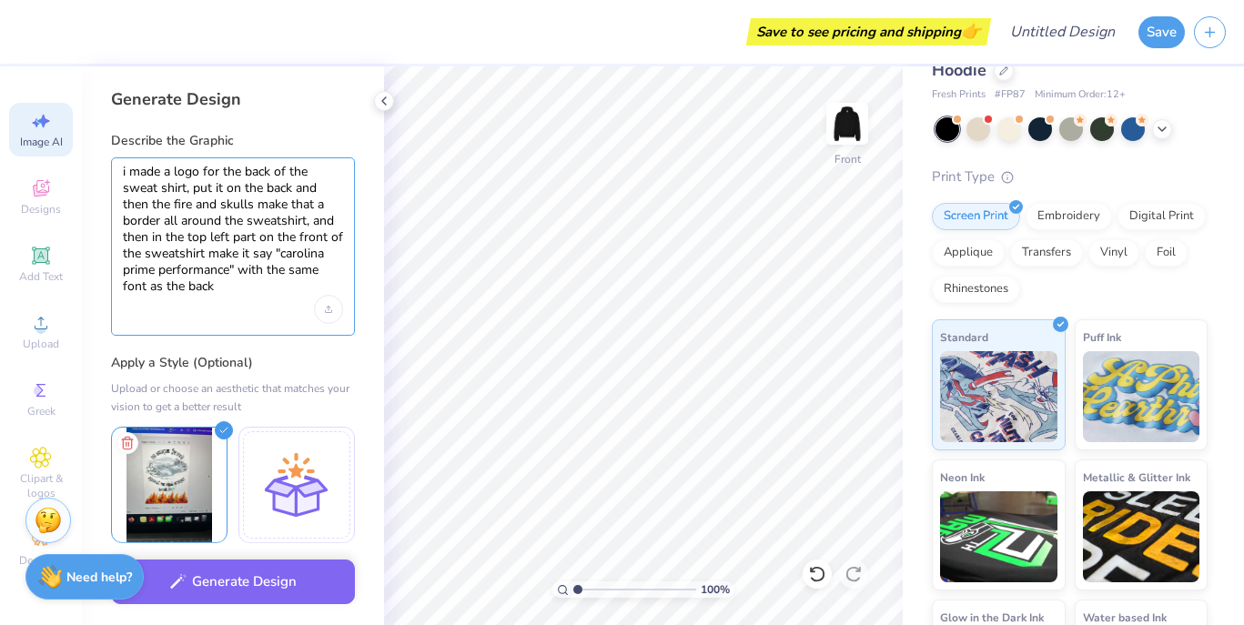
paste textarea "make the flames border the entire swetshirt even the front, make the front logo…"
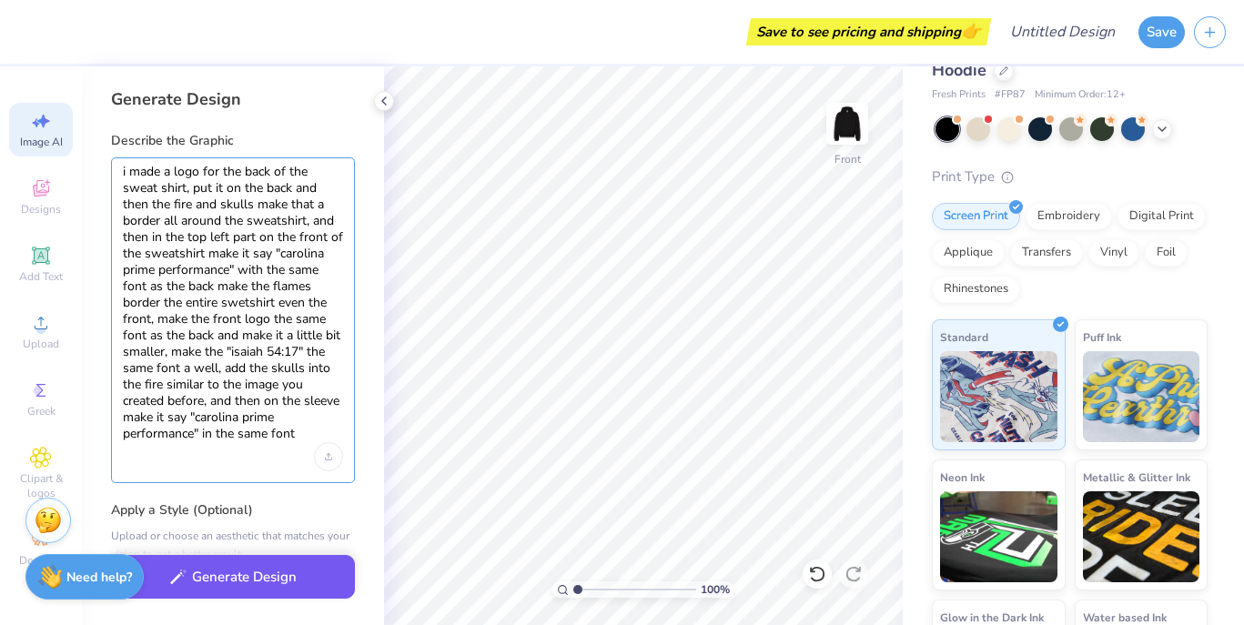
type textarea "i made a logo for the back of the sweat shirt, put it on the back and then the …"
click at [267, 590] on button "Generate Design" at bounding box center [233, 577] width 244 height 45
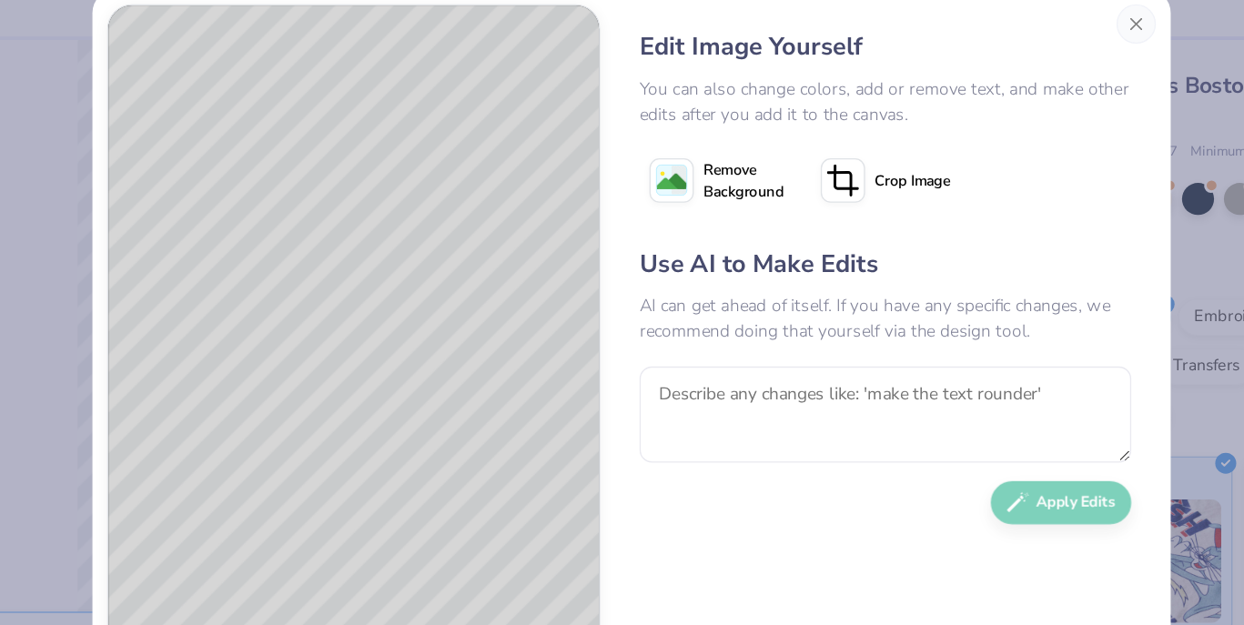
scroll to position [55, 0]
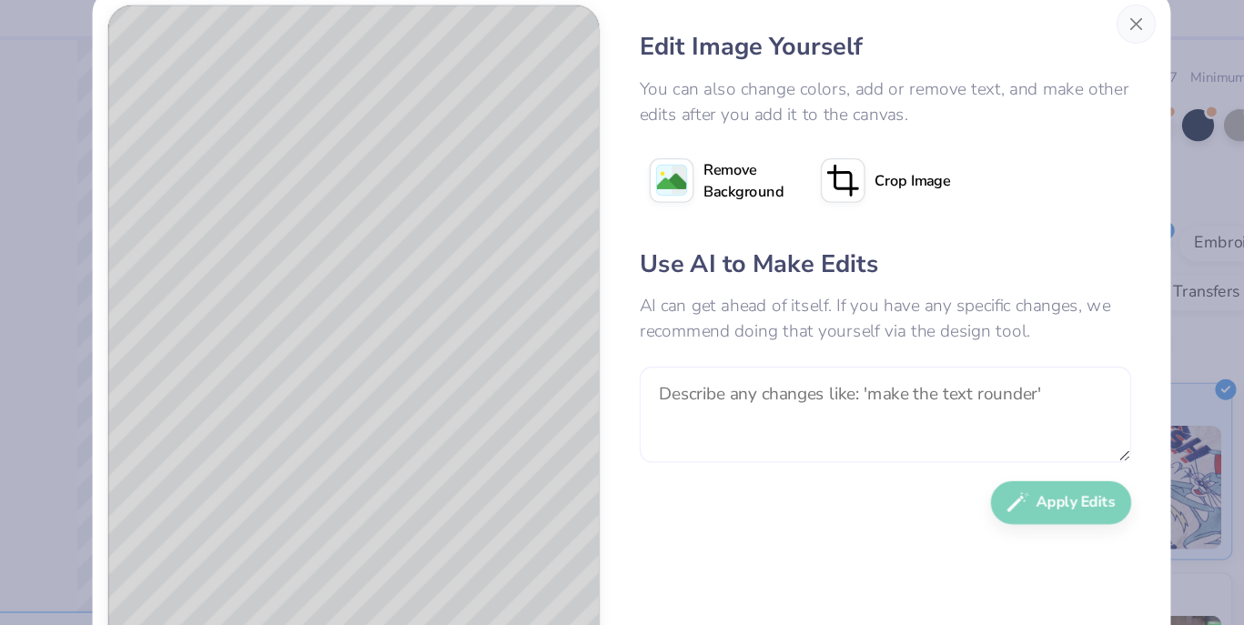
click at [669, 349] on textarea at bounding box center [809, 343] width 363 height 71
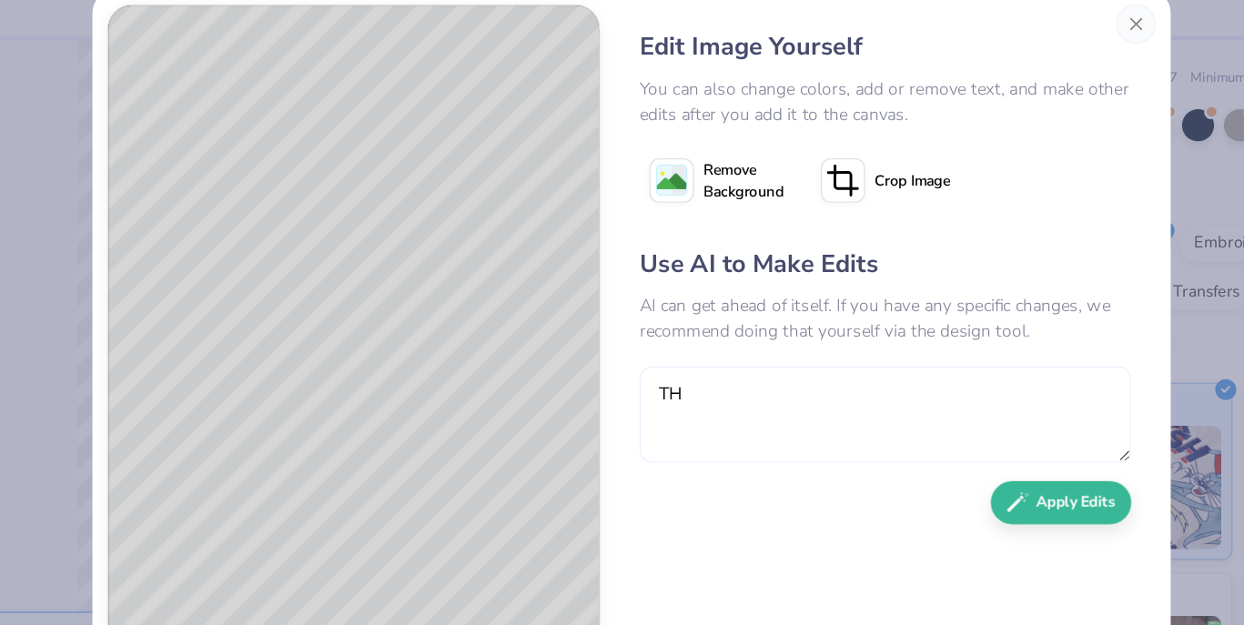
type textarea "T"
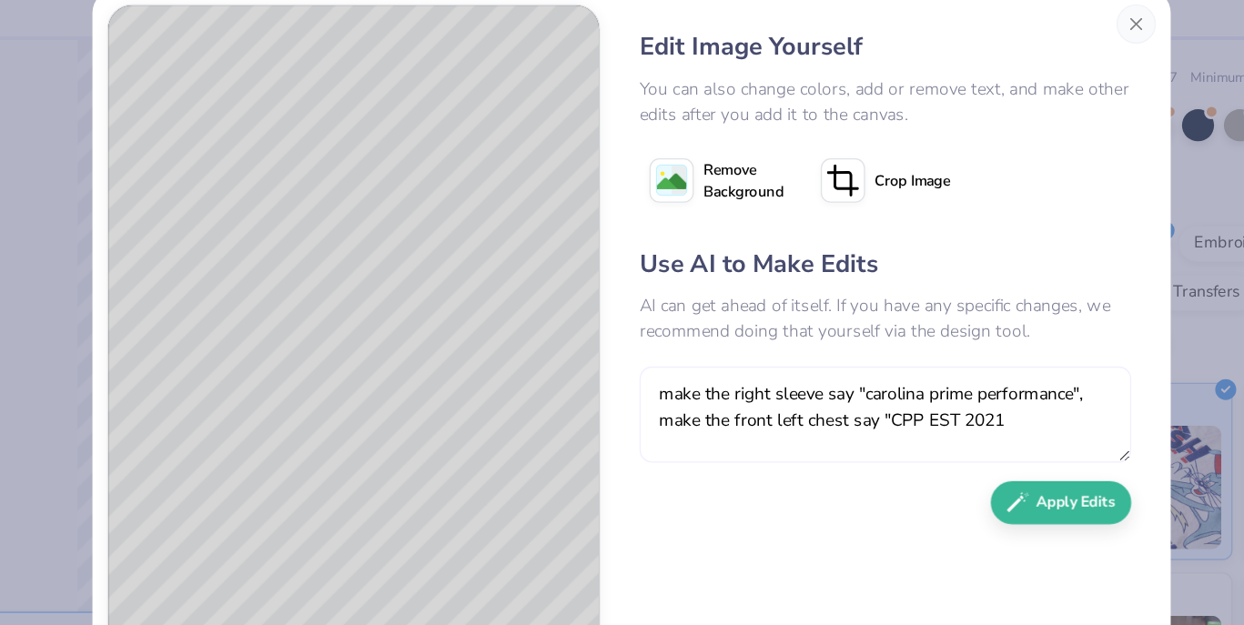
click at [919, 339] on textarea "make the right sleeve say "carolina prime performance", make the front left che…" at bounding box center [809, 343] width 363 height 71
type textarea "make the right sleeve say "carolina prime performance", make the front left che…"
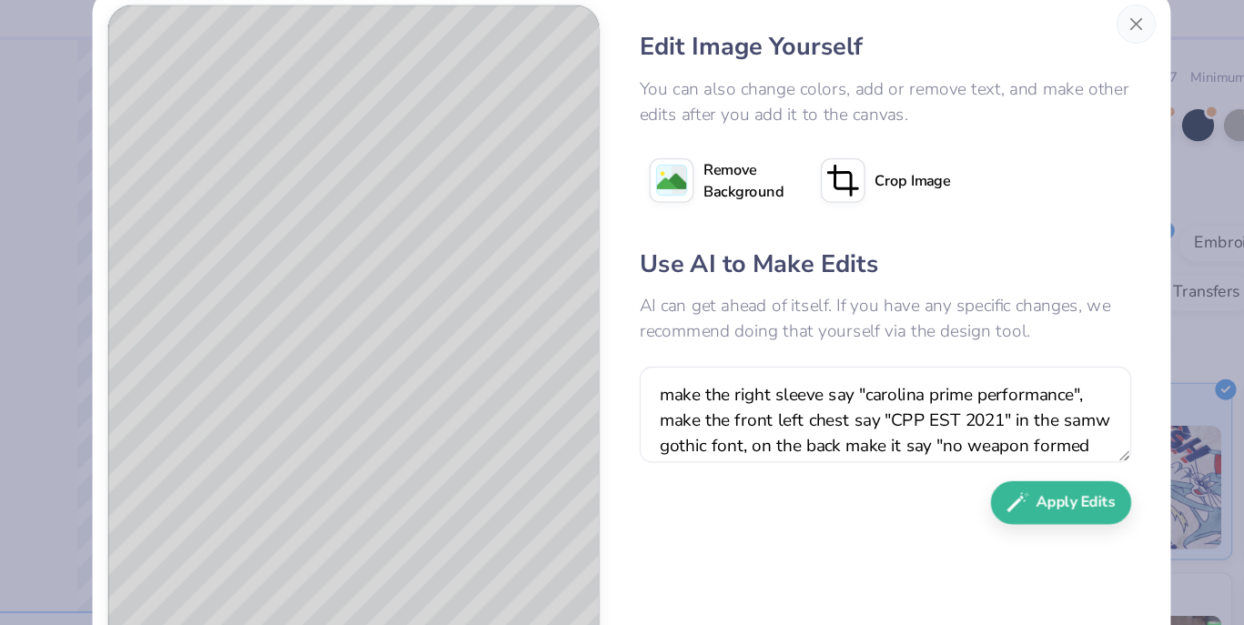
scroll to position [16, 0]
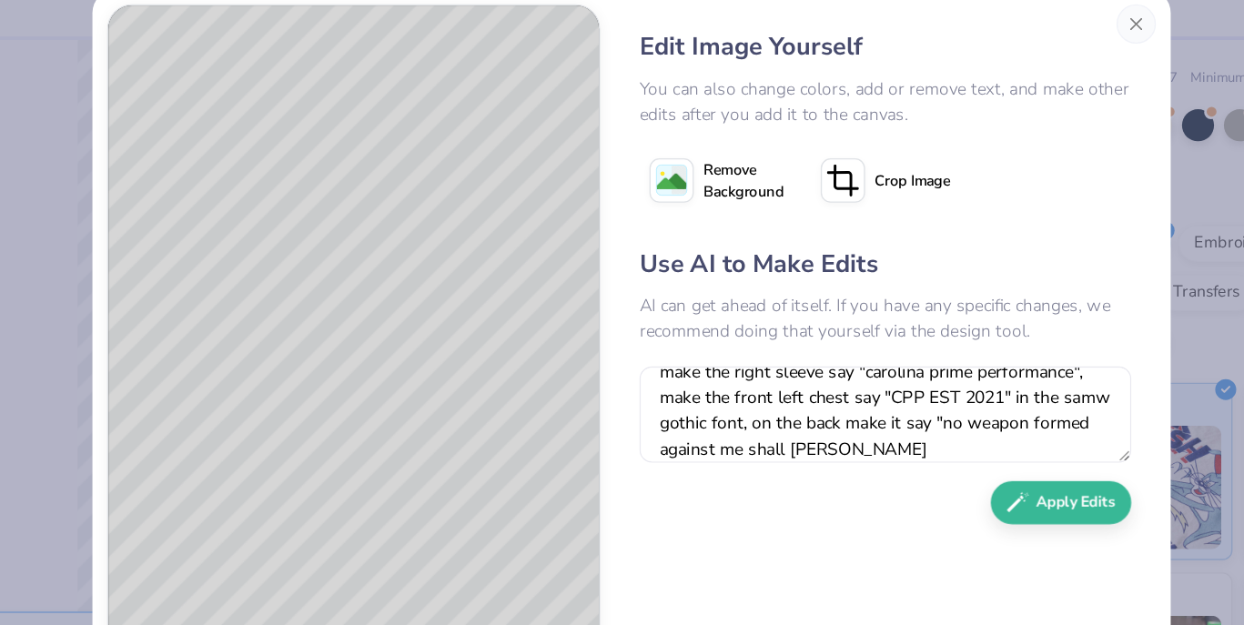
type textarea "make the right sleeve say "carolina prime performance", make the front left che…"
